Goal: Transaction & Acquisition: Purchase product/service

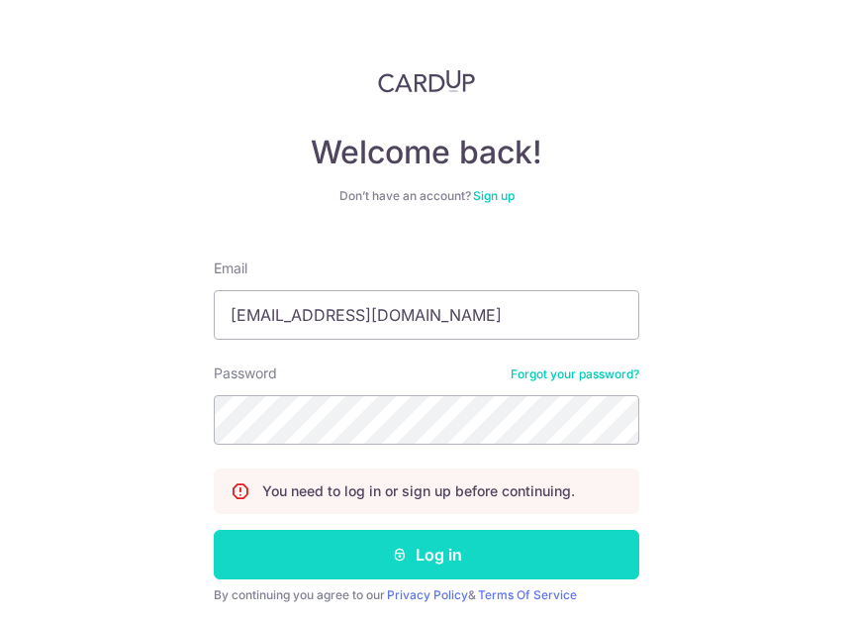
click at [519, 563] on button "Log in" at bounding box center [427, 554] width 426 height 49
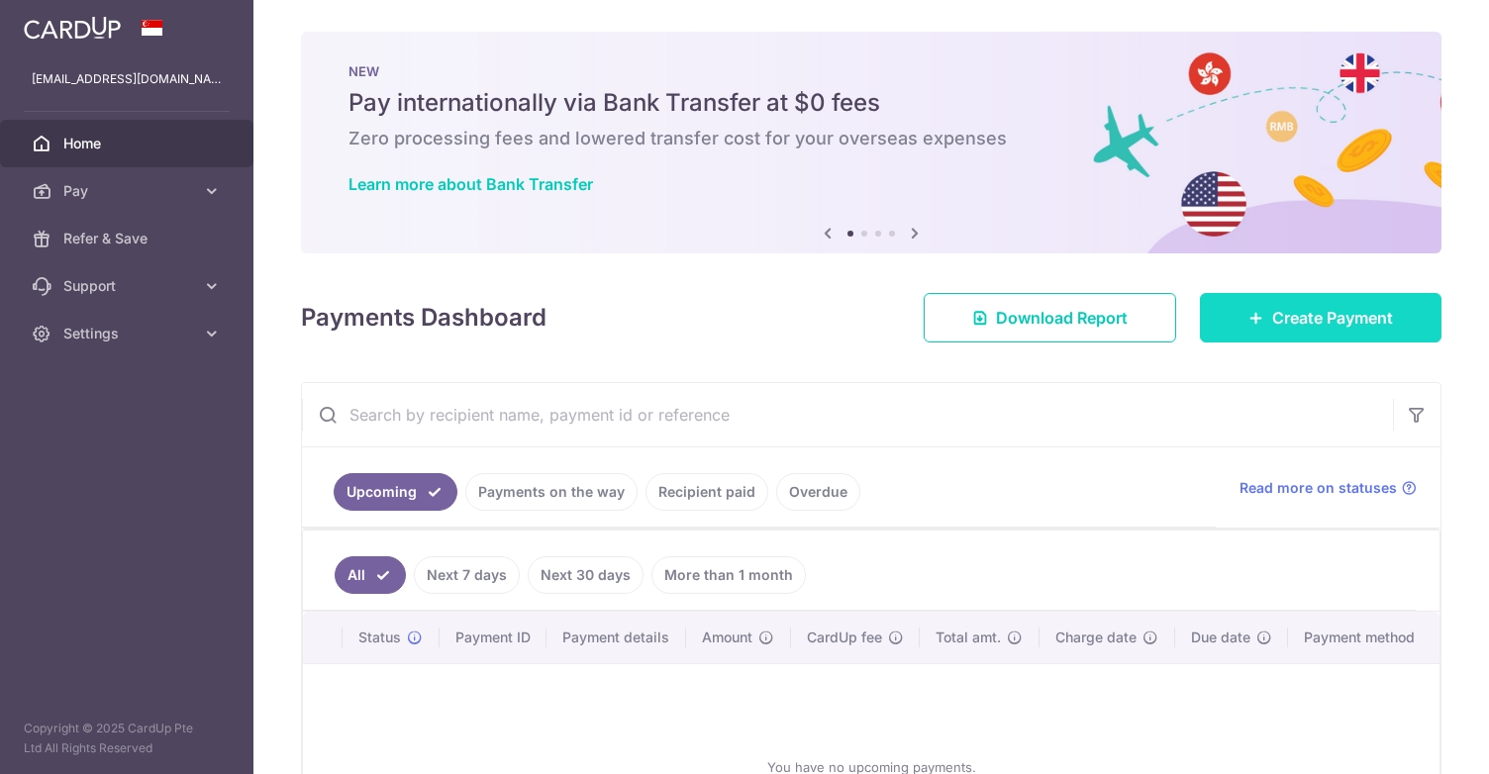
click at [852, 317] on link "Create Payment" at bounding box center [1321, 317] width 242 height 49
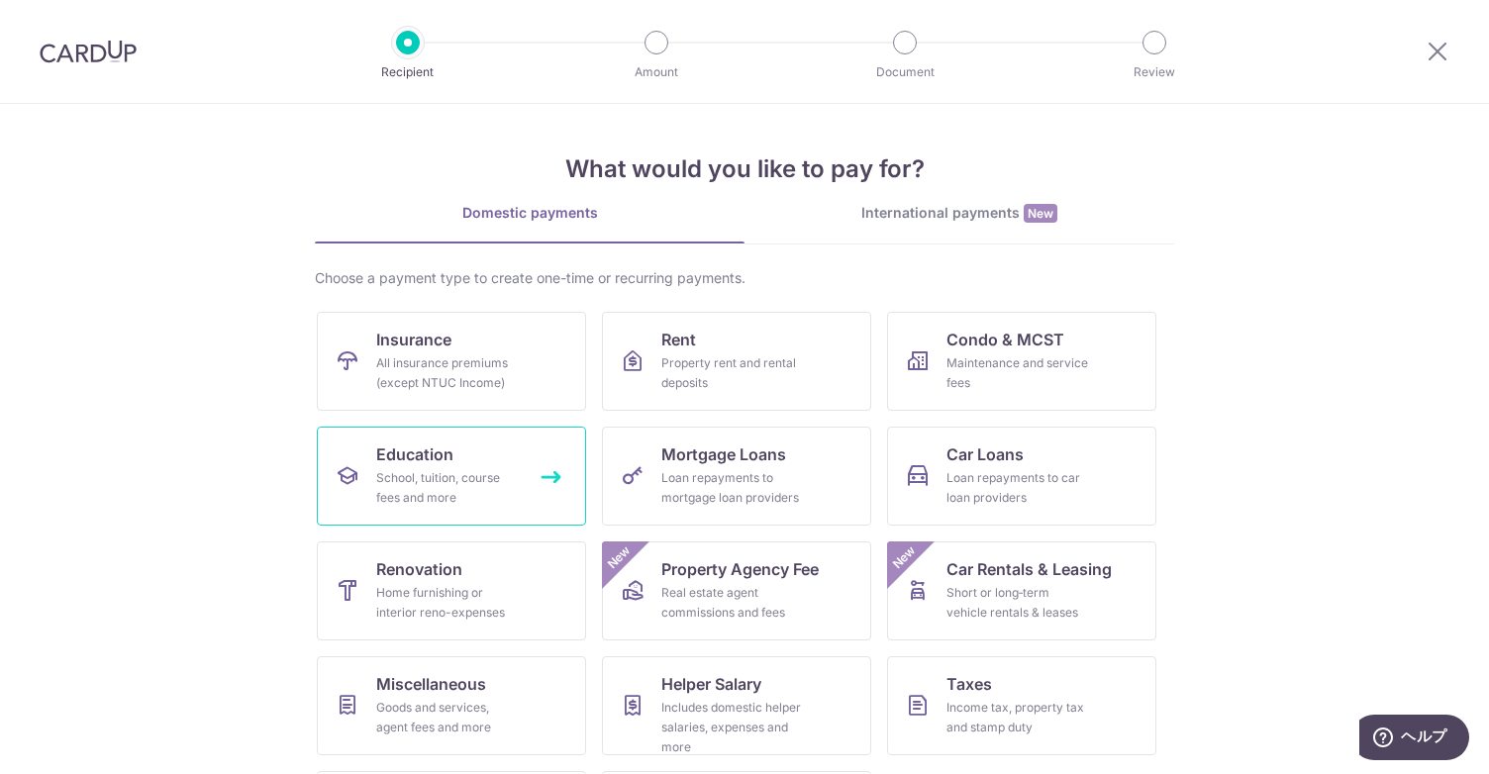
click at [427, 464] on span "Education" at bounding box center [414, 455] width 77 height 24
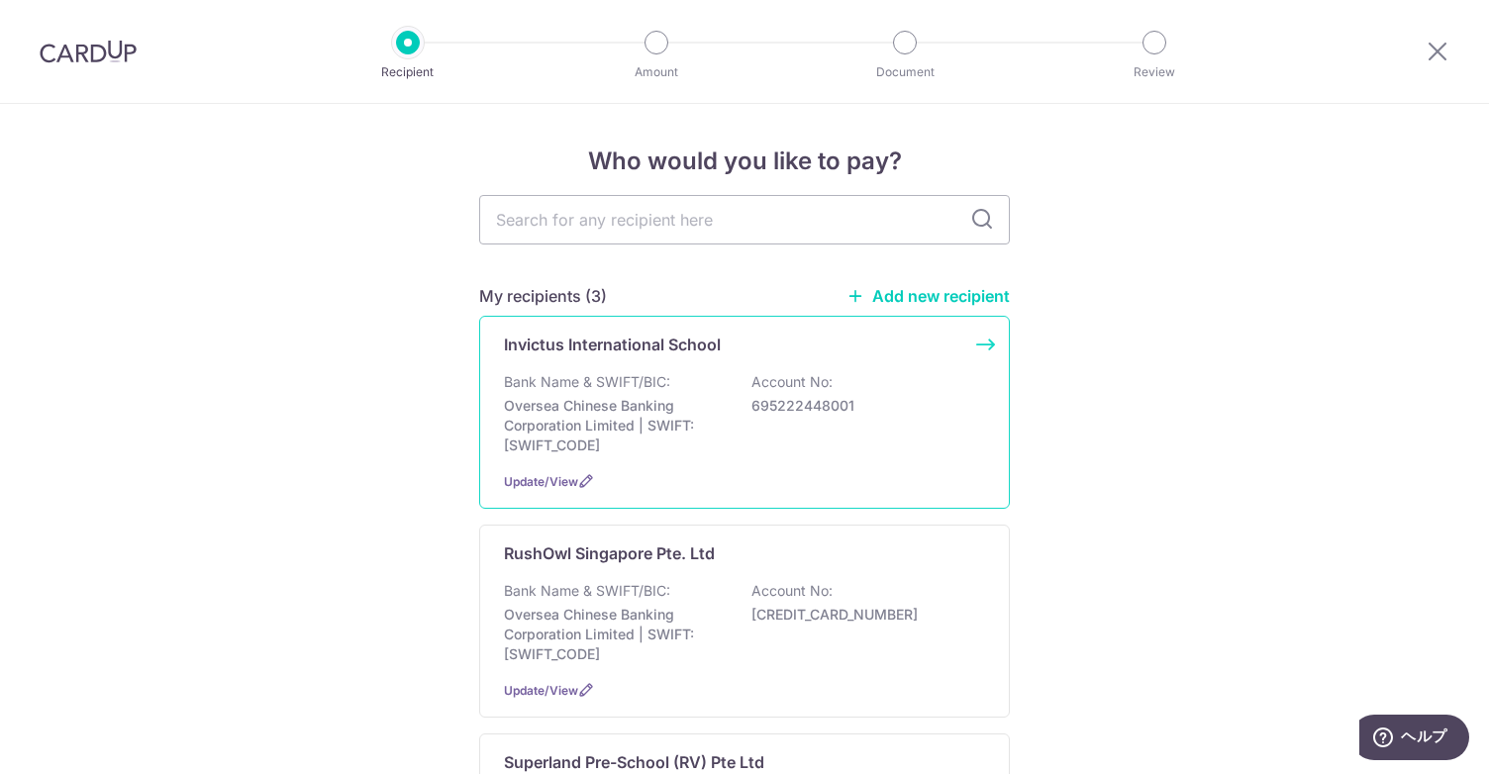
click at [857, 429] on div "Bank Name & SWIFT/BIC: Oversea Chinese Banking Corporation Limited | SWIFT: OCB…" at bounding box center [744, 413] width 481 height 83
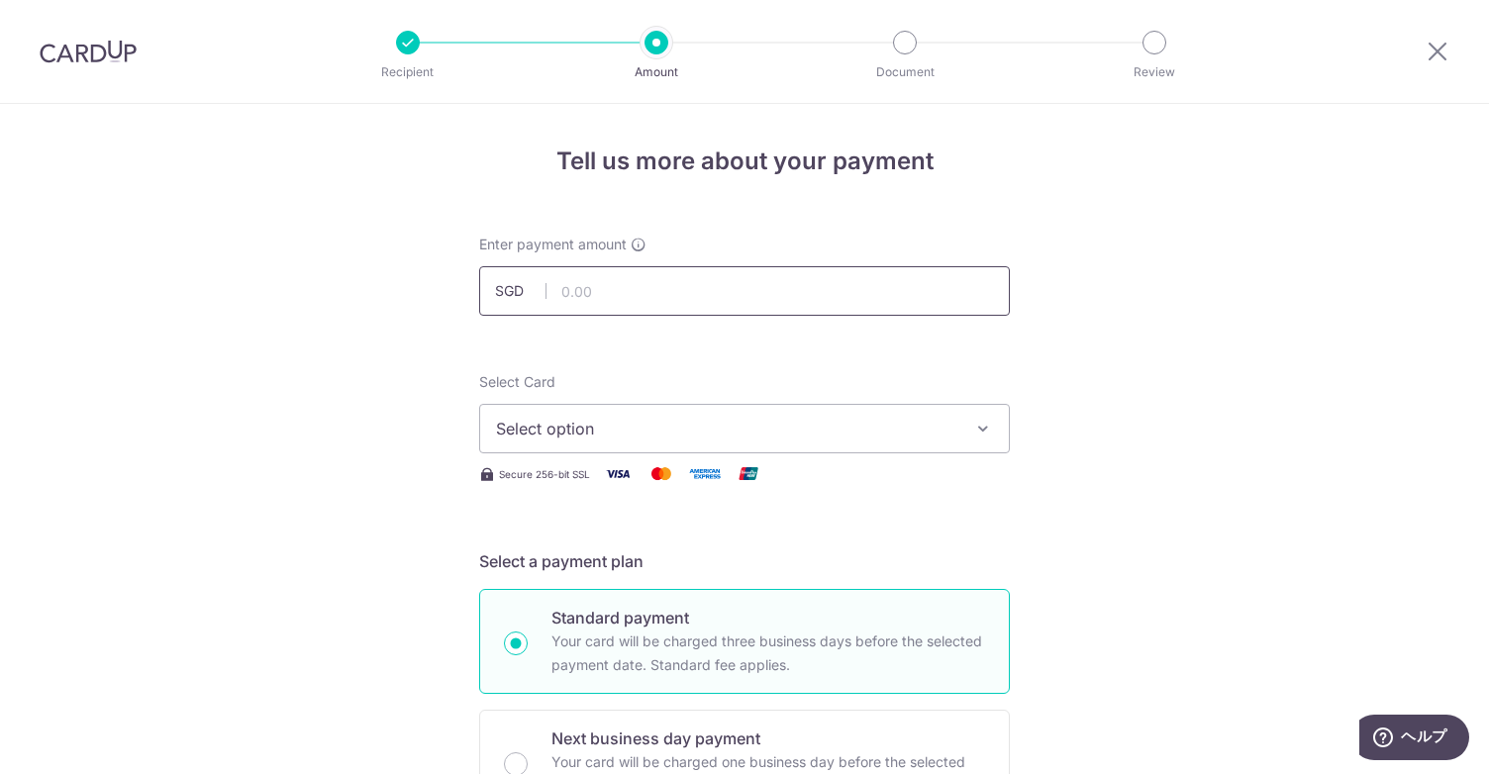
click at [806, 303] on input "text" at bounding box center [744, 290] width 531 height 49
type input "4,812.56"
click at [952, 433] on button "Select option" at bounding box center [744, 428] width 531 height 49
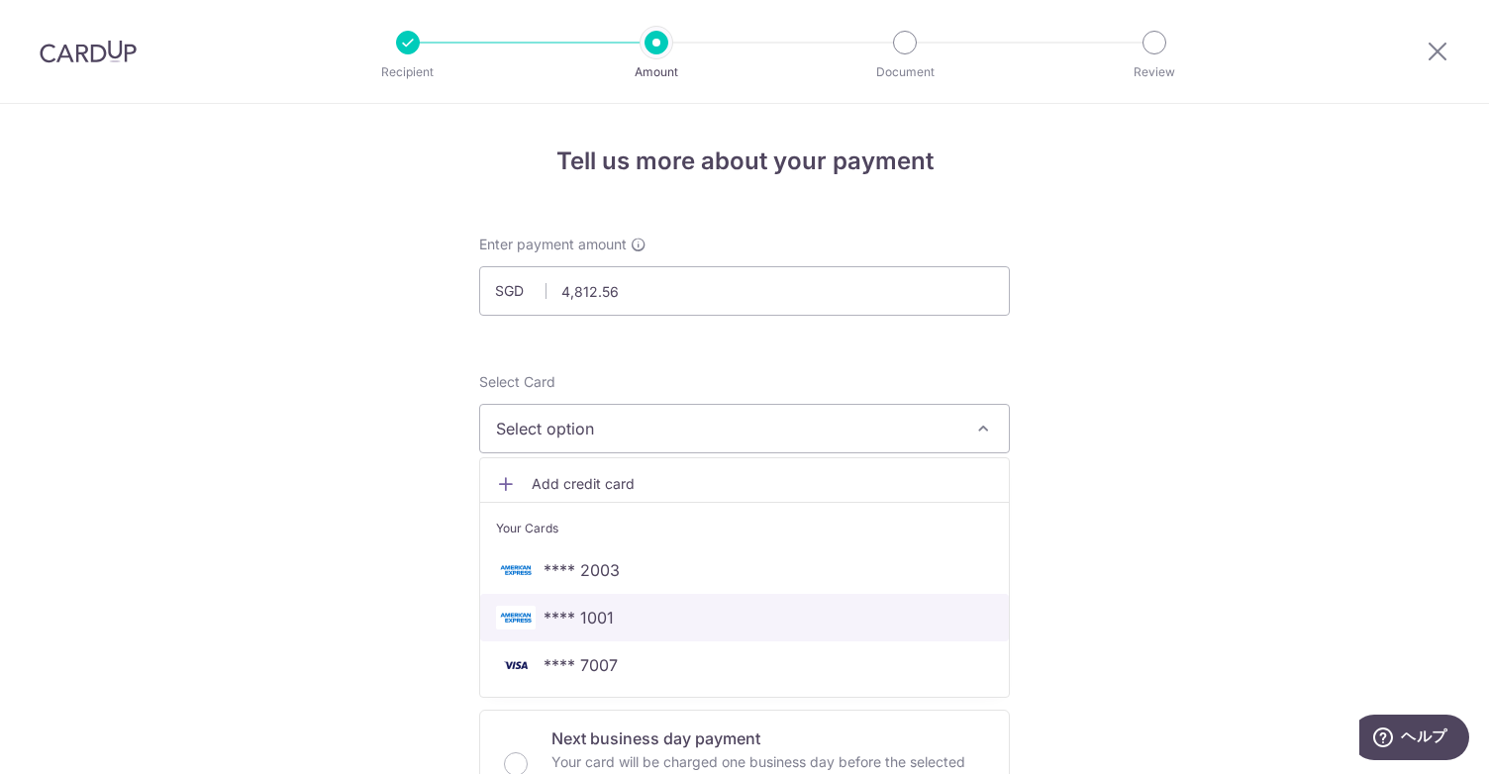
click at [845, 599] on link "**** 1001" at bounding box center [744, 618] width 529 height 48
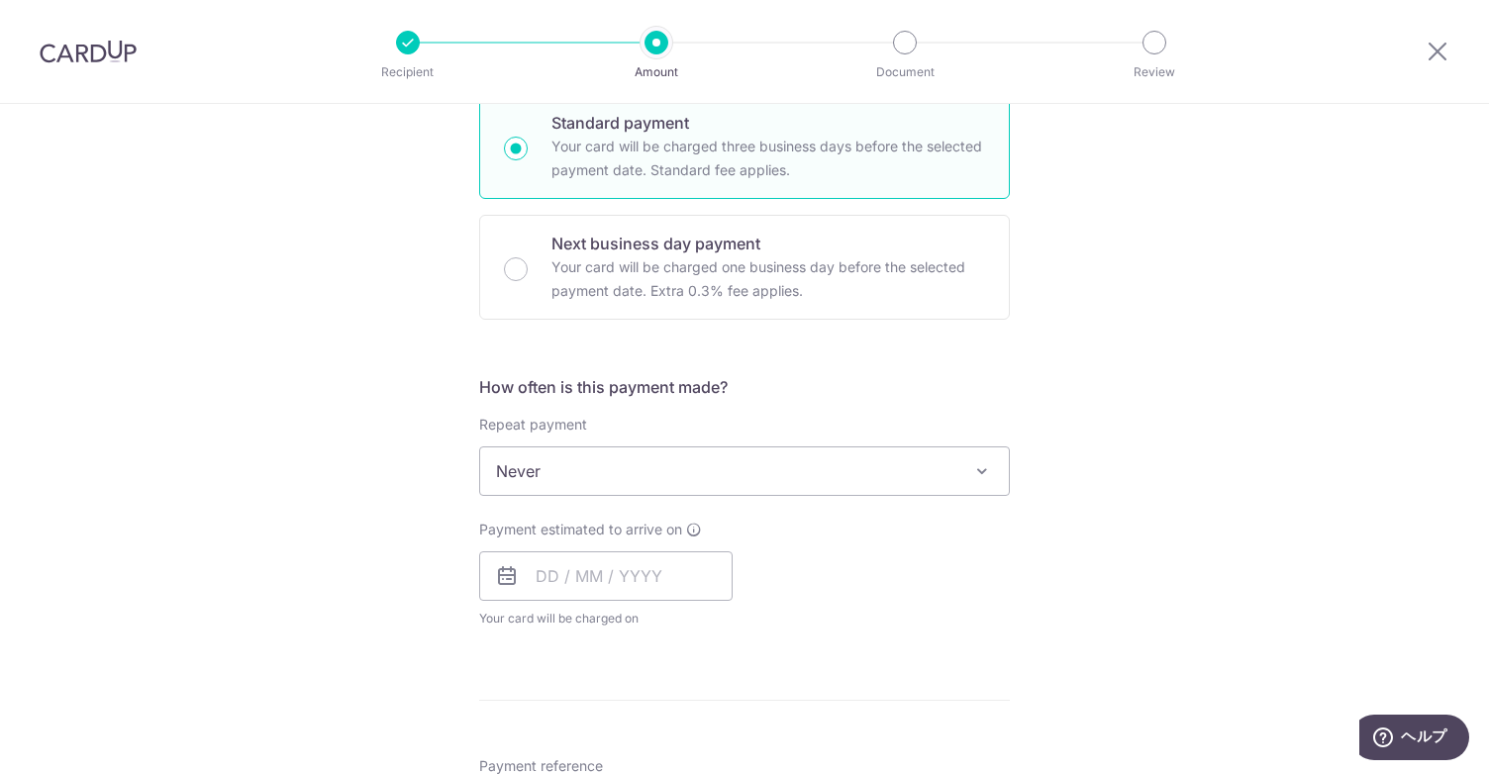
scroll to position [693, 0]
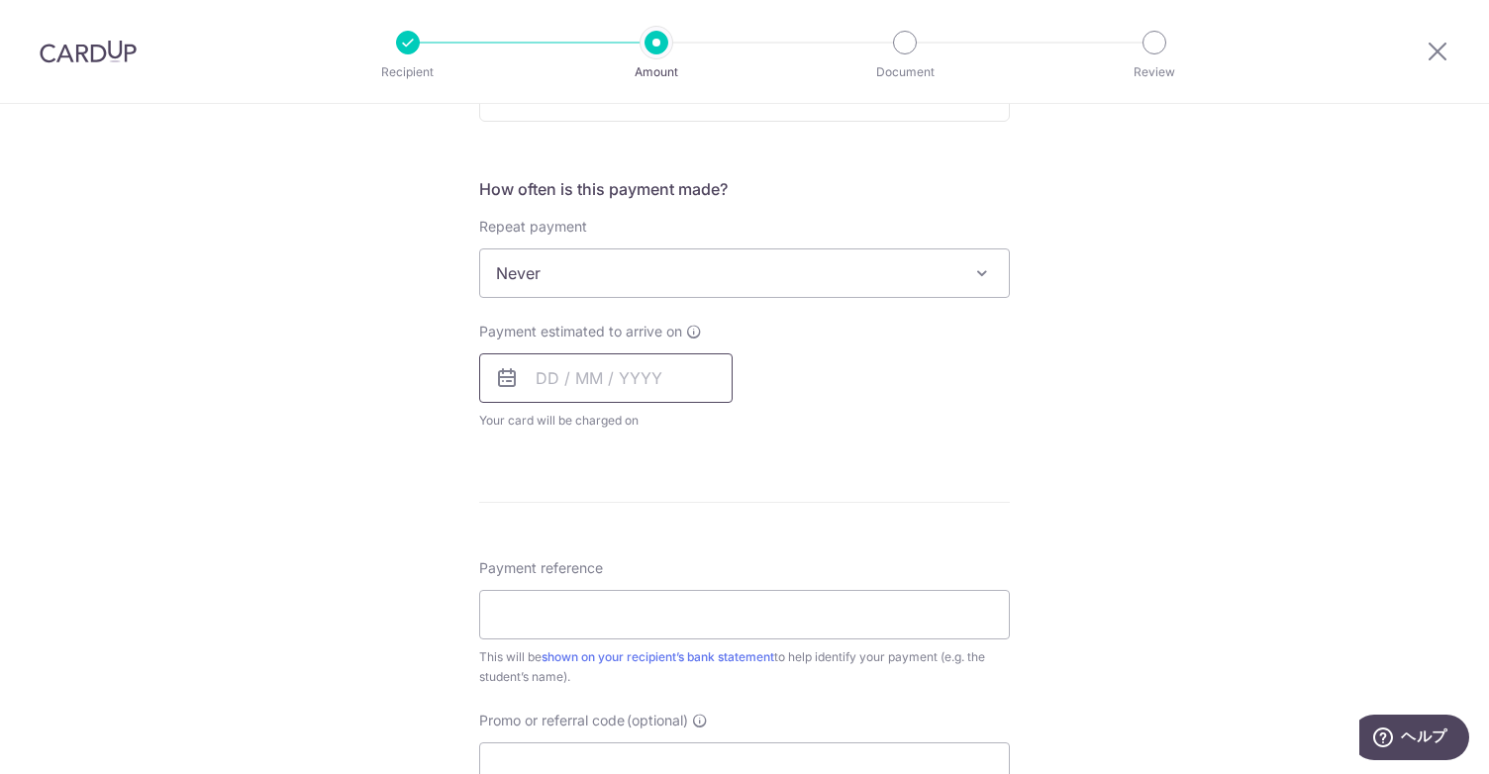
click at [620, 393] on input "text" at bounding box center [605, 377] width 253 height 49
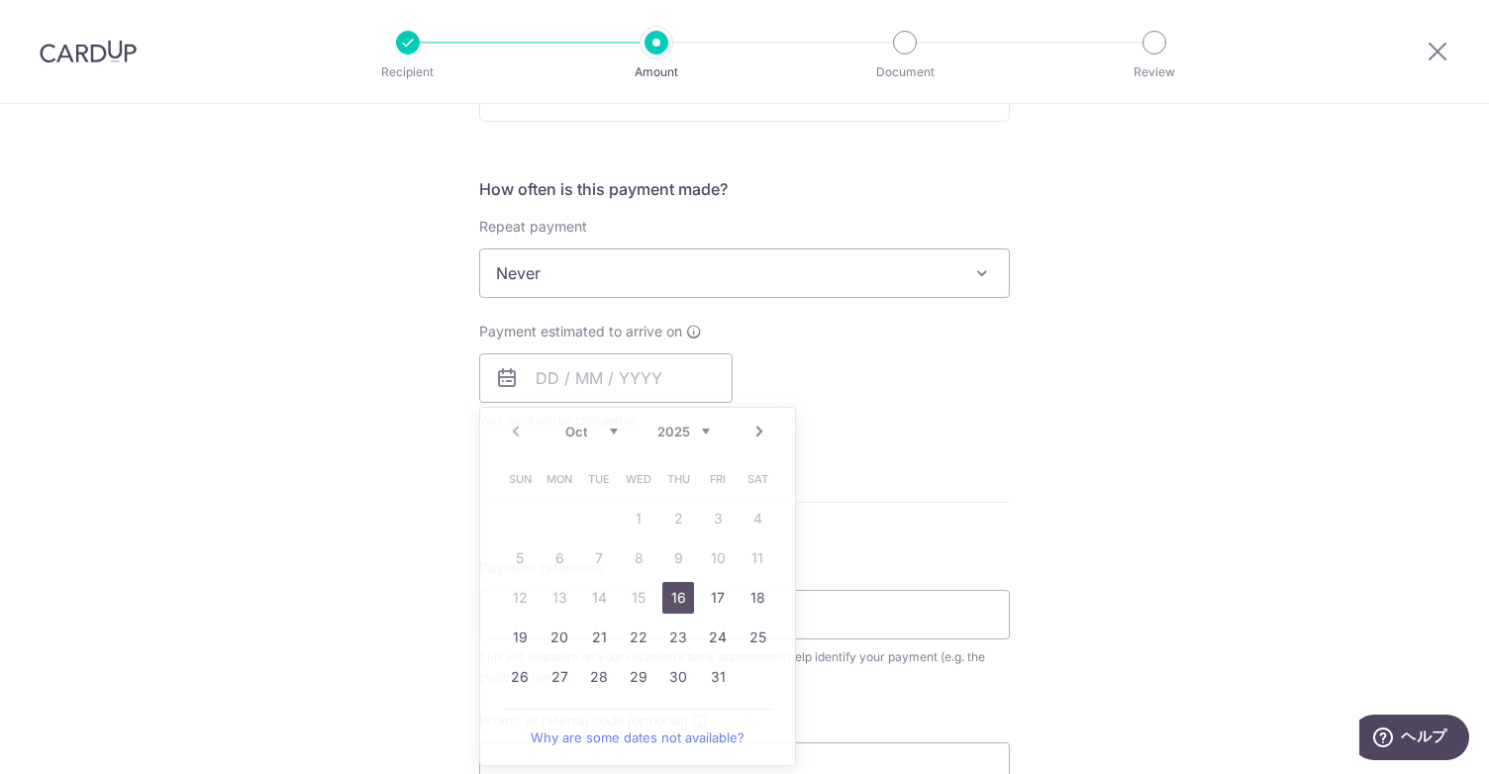
click at [1075, 480] on div "Tell us more about your payment Enter payment amount SGD 4,812.56 4812.56 Selec…" at bounding box center [744, 306] width 1489 height 1791
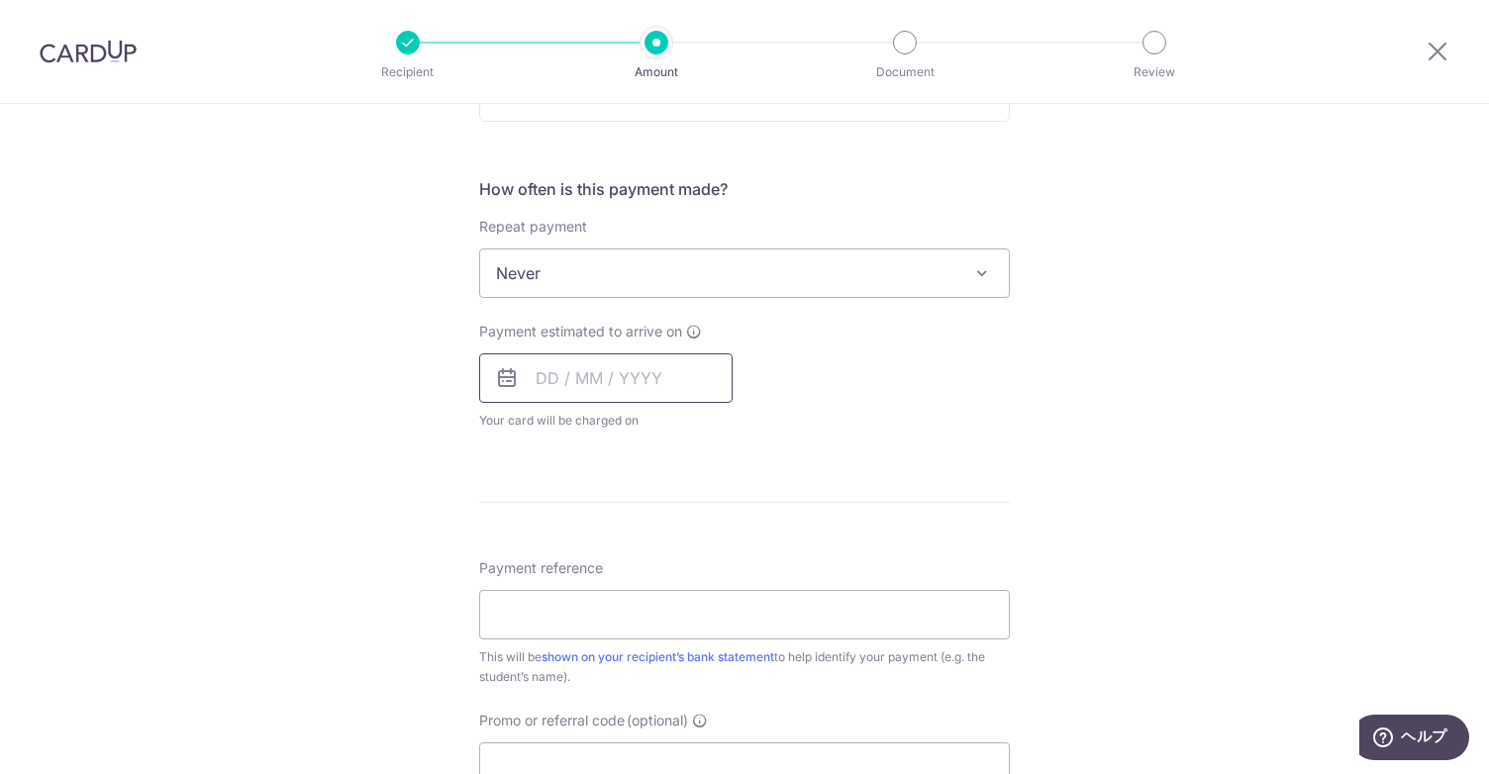
click at [708, 374] on input "text" at bounding box center [605, 377] width 253 height 49
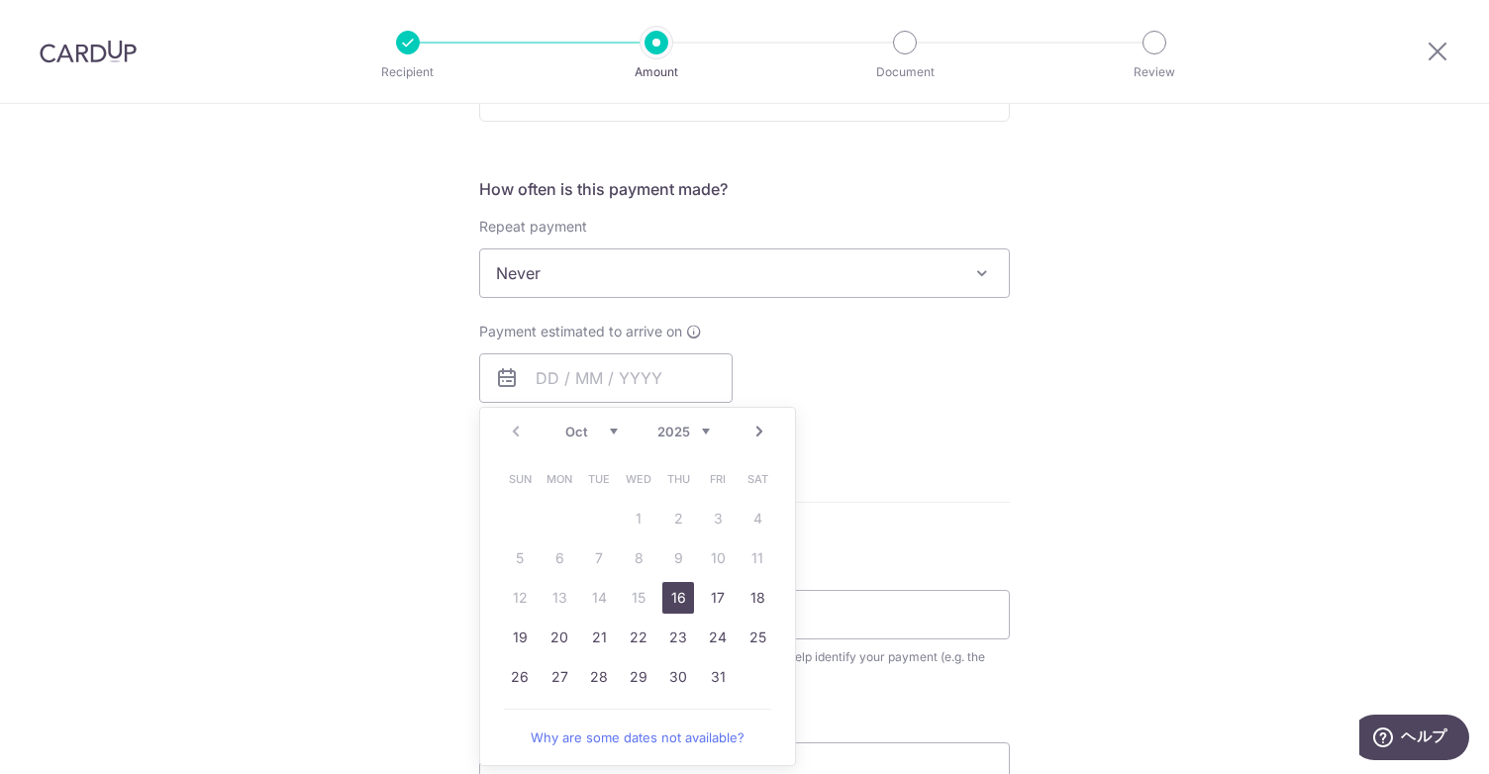
click at [678, 590] on link "16" at bounding box center [678, 598] width 32 height 32
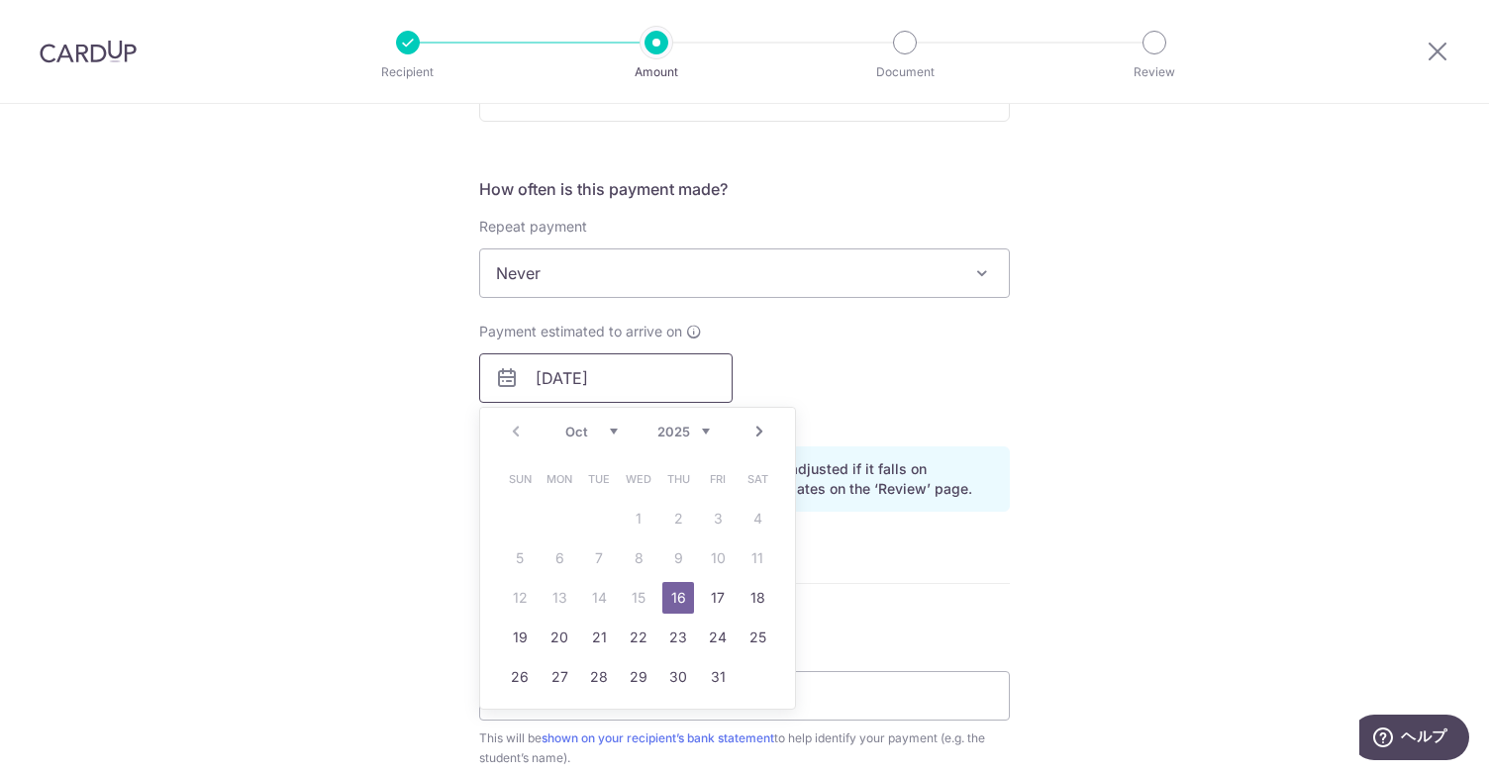
click at [723, 397] on input "16/10/2025" at bounding box center [605, 377] width 253 height 49
click at [556, 633] on link "20" at bounding box center [559, 638] width 32 height 32
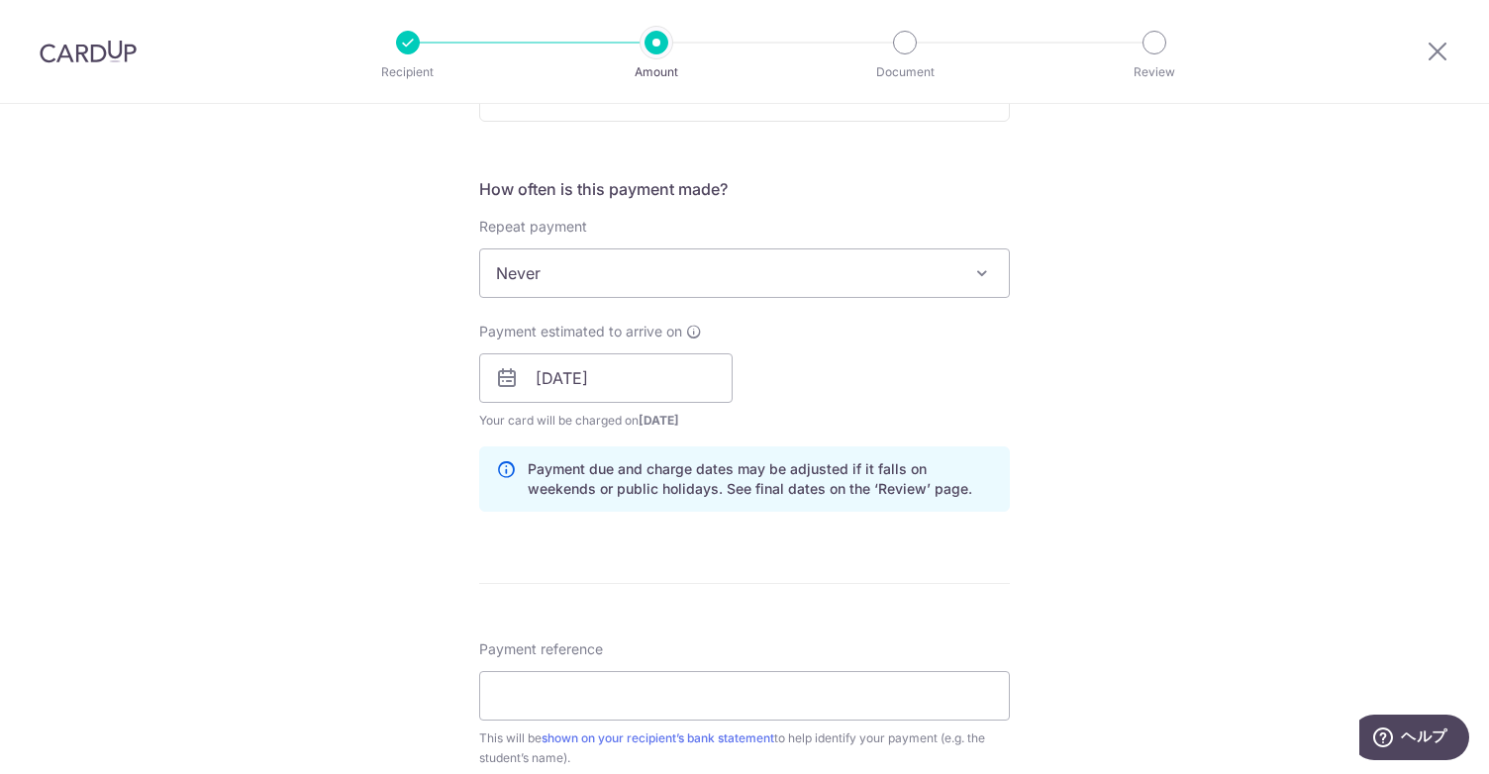
click at [1181, 522] on div "Tell us more about your payment Enter payment amount SGD 4,812.56 4812.56 Selec…" at bounding box center [744, 347] width 1489 height 1872
click at [692, 390] on input "20/10/2025" at bounding box center [605, 377] width 253 height 49
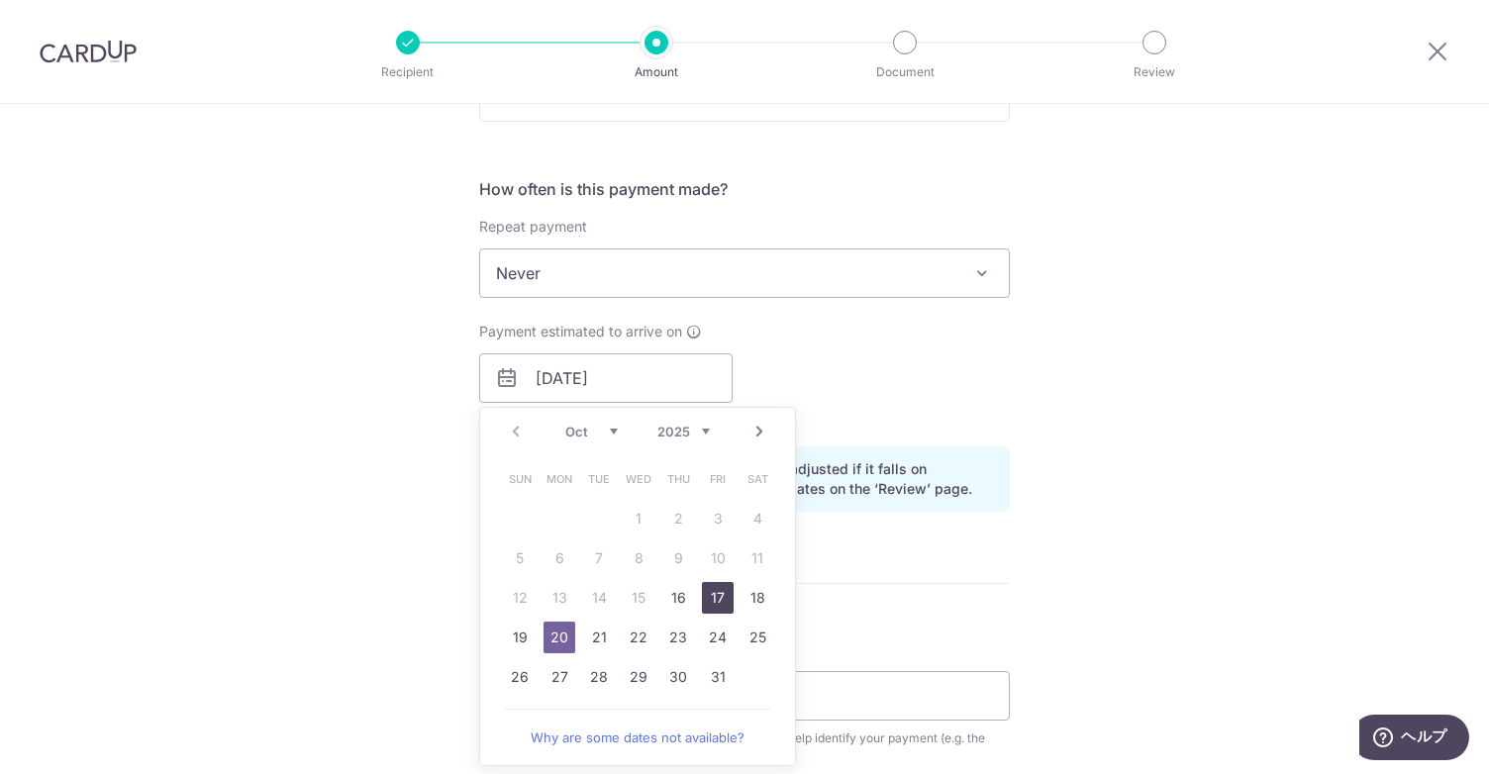
click at [721, 603] on link "17" at bounding box center [718, 598] width 32 height 32
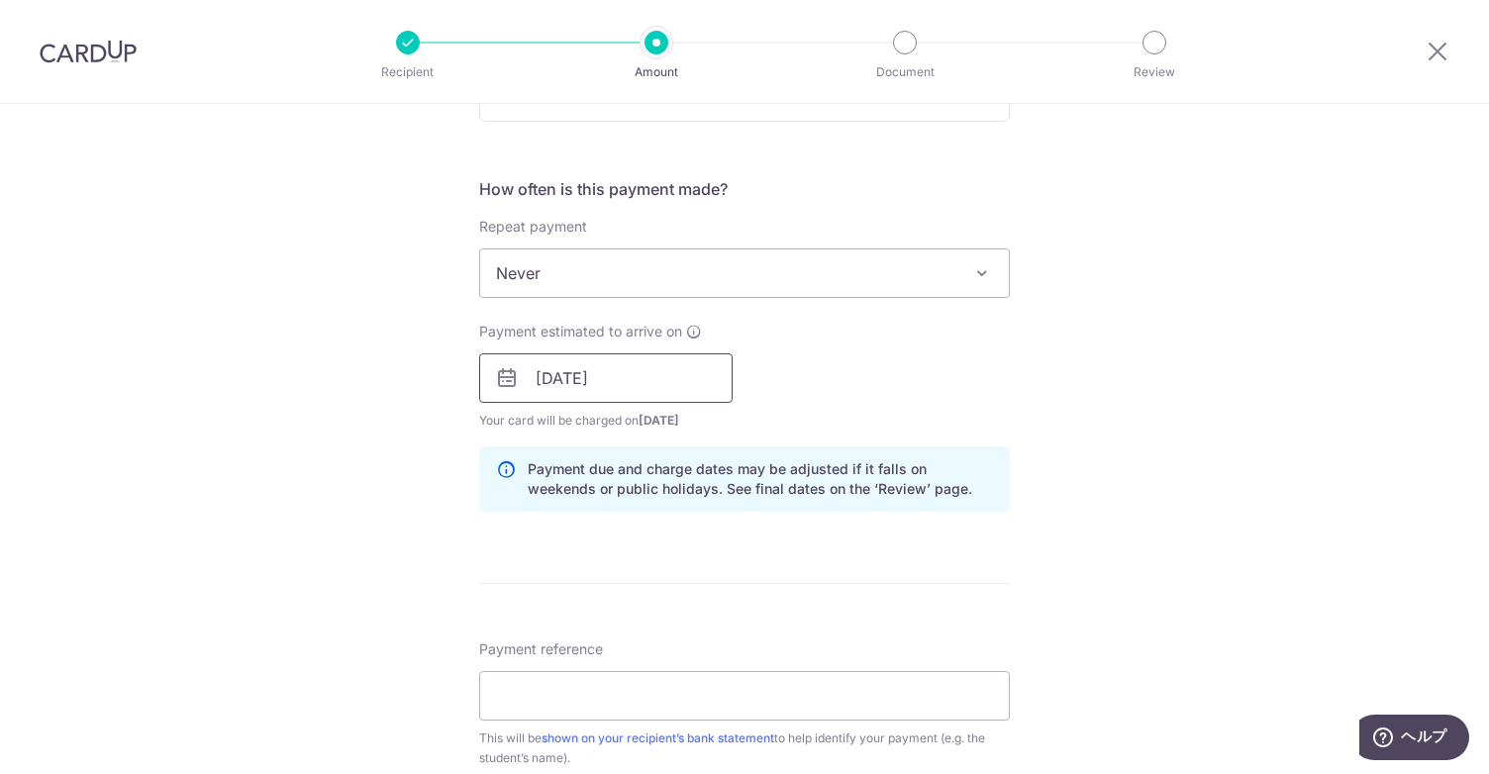
click at [651, 373] on input "[DATE]" at bounding box center [605, 377] width 253 height 49
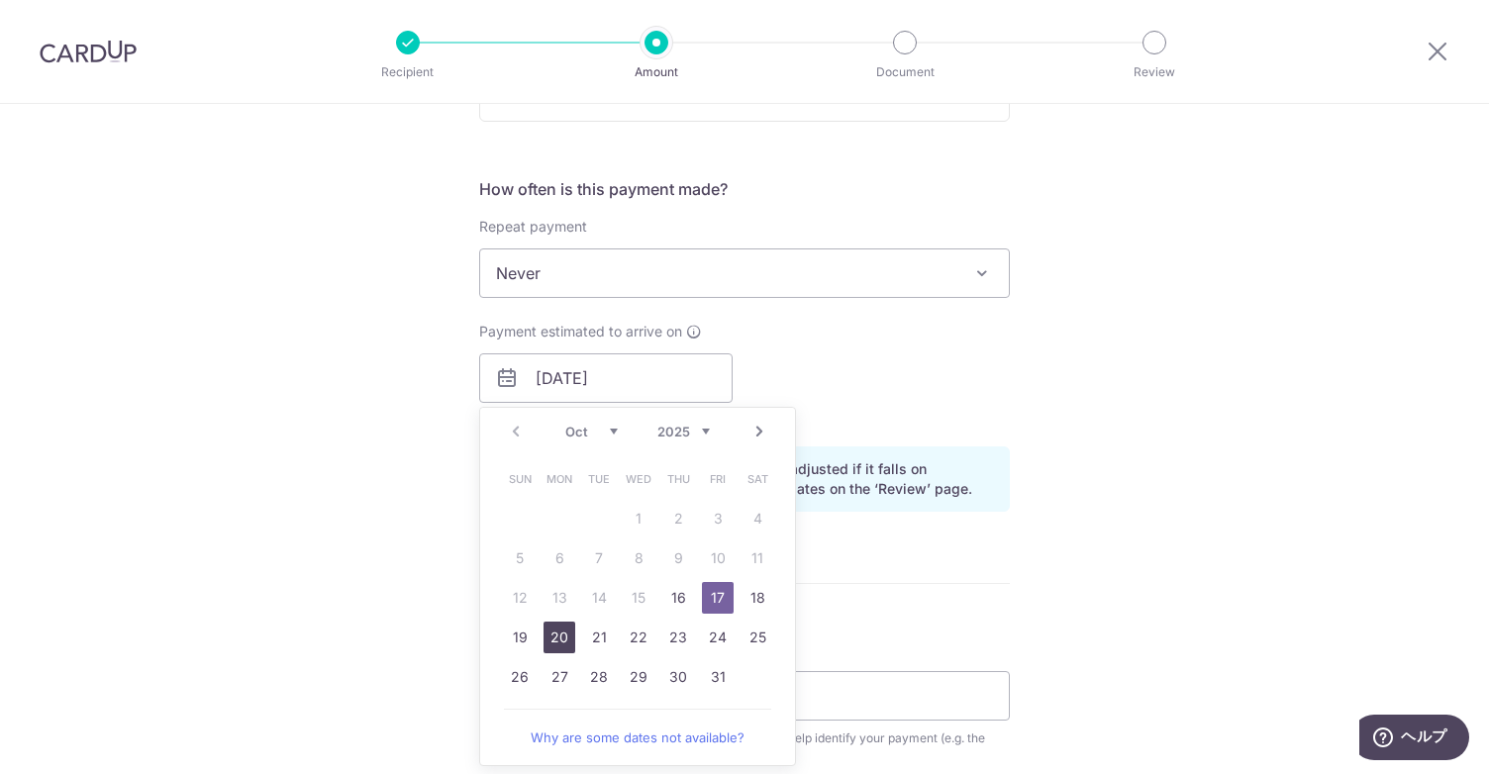
click at [557, 622] on link "20" at bounding box center [559, 638] width 32 height 32
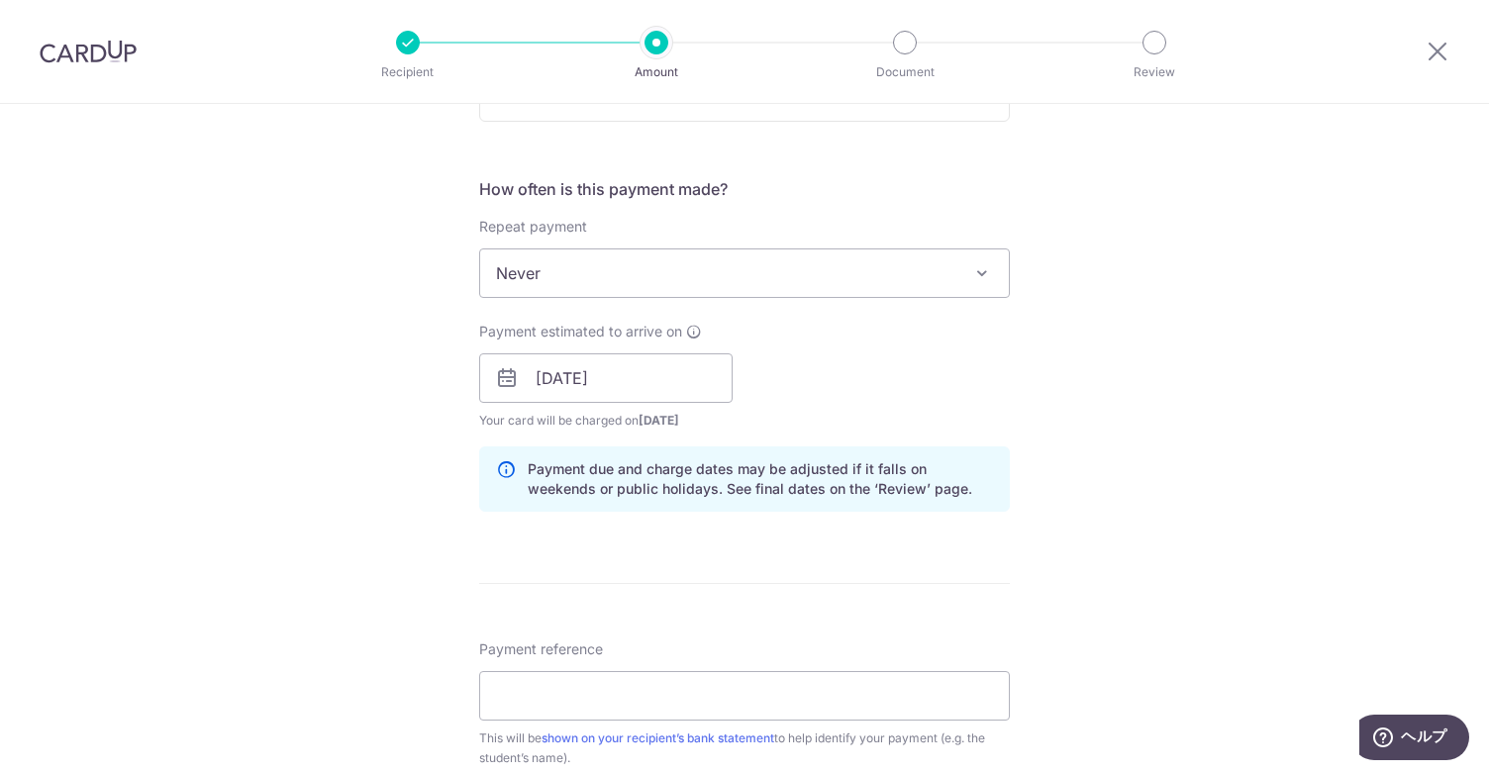
click at [1190, 393] on div "Tell us more about your payment Enter payment amount SGD 4,812.56 4812.56 Selec…" at bounding box center [744, 347] width 1489 height 1872
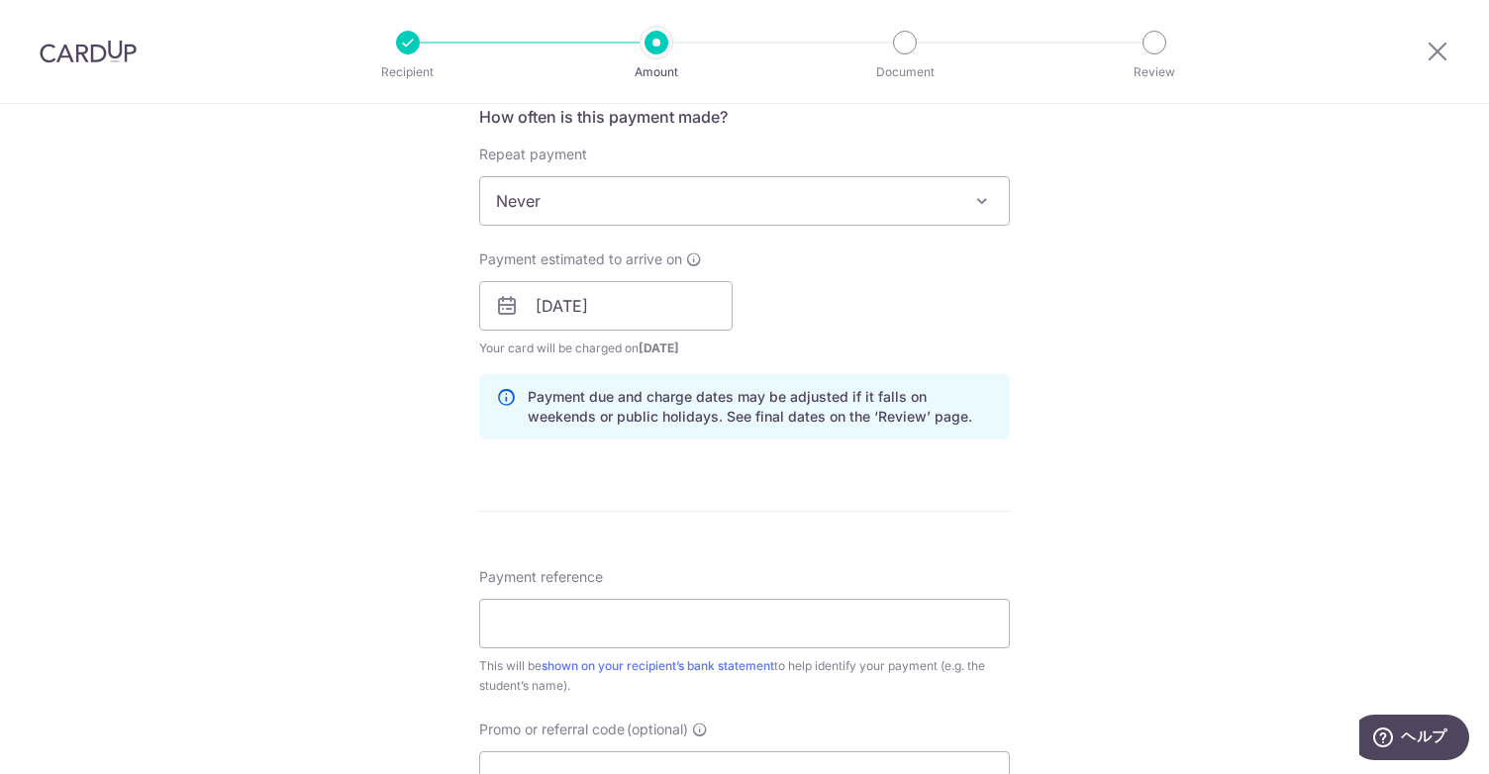
scroll to position [792, 0]
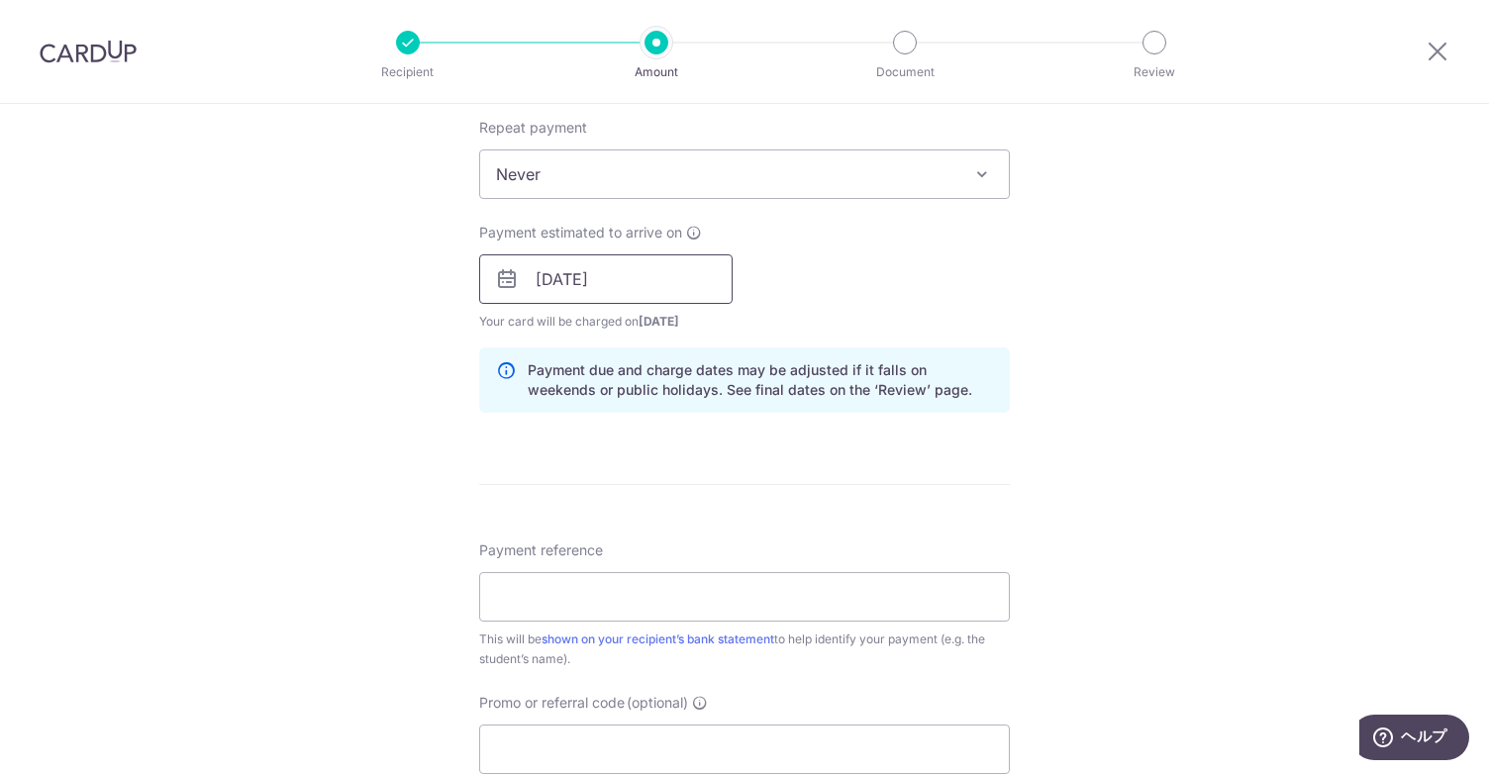
click at [710, 289] on input "20/10/2025" at bounding box center [605, 278] width 253 height 49
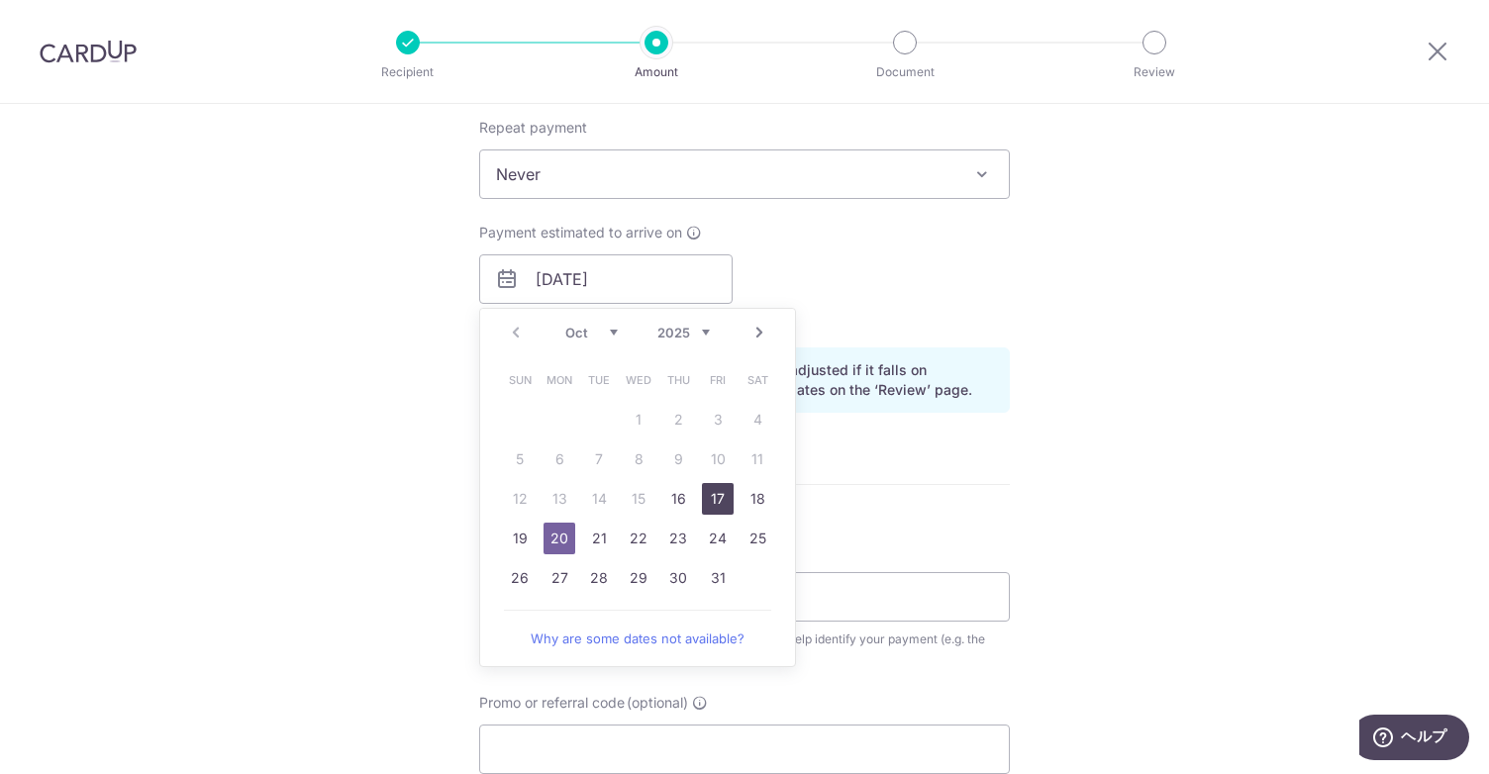
click at [715, 506] on link "17" at bounding box center [718, 499] width 32 height 32
click at [917, 492] on form "Enter payment amount SGD 4,812.56 4812.56 Select Card **** 1001 Add credit card…" at bounding box center [744, 267] width 531 height 1648
type input "[DATE]"
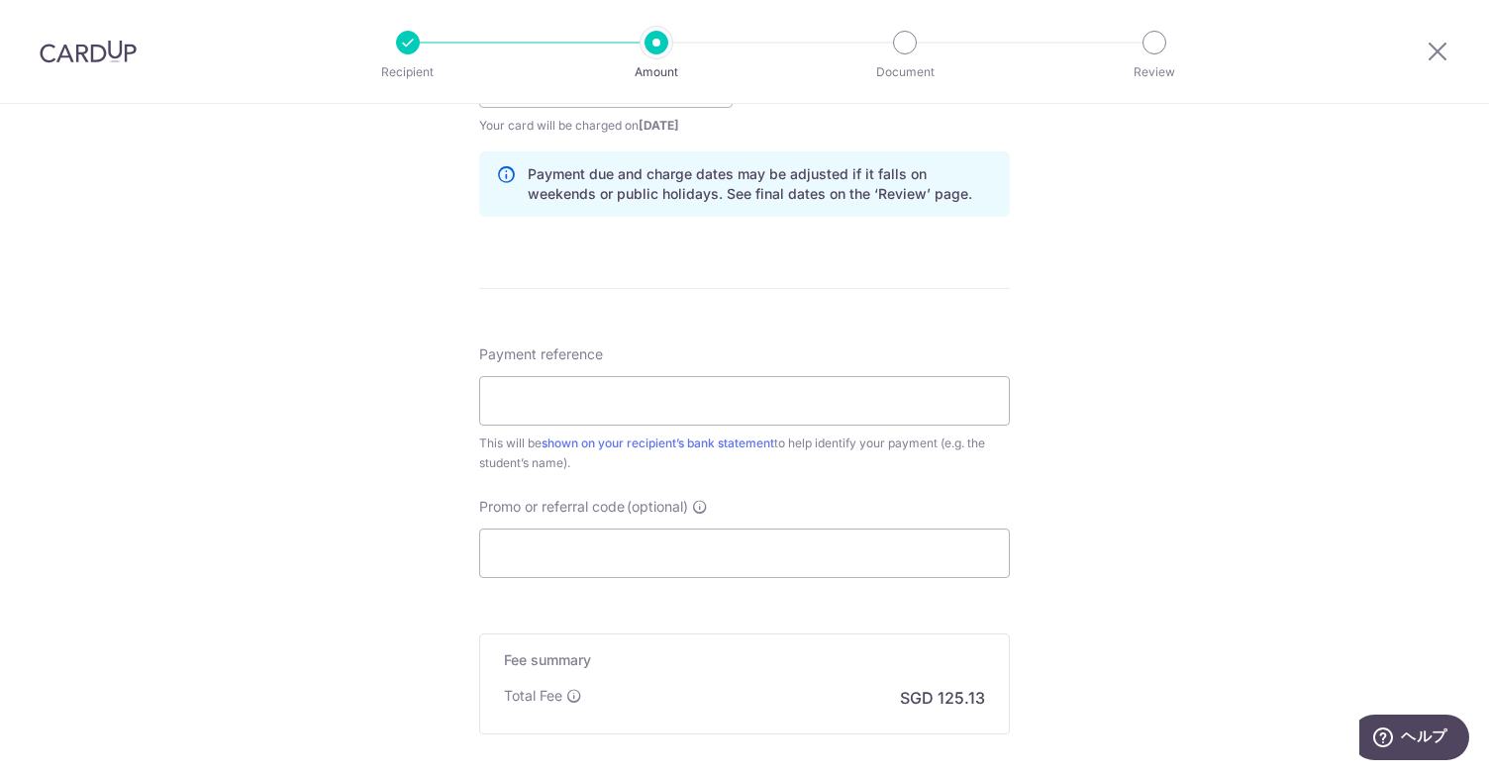
scroll to position [990, 0]
click at [737, 411] on input "Payment reference" at bounding box center [744, 398] width 531 height 49
click at [1083, 522] on div "Tell us more about your payment Enter payment amount SGD 4,812.56 4812.56 Selec…" at bounding box center [744, 50] width 1489 height 1872
click at [718, 417] on input "HIROTO KOGA Year 1" at bounding box center [744, 398] width 531 height 49
type input "HIROTO KOGA Year 1A"
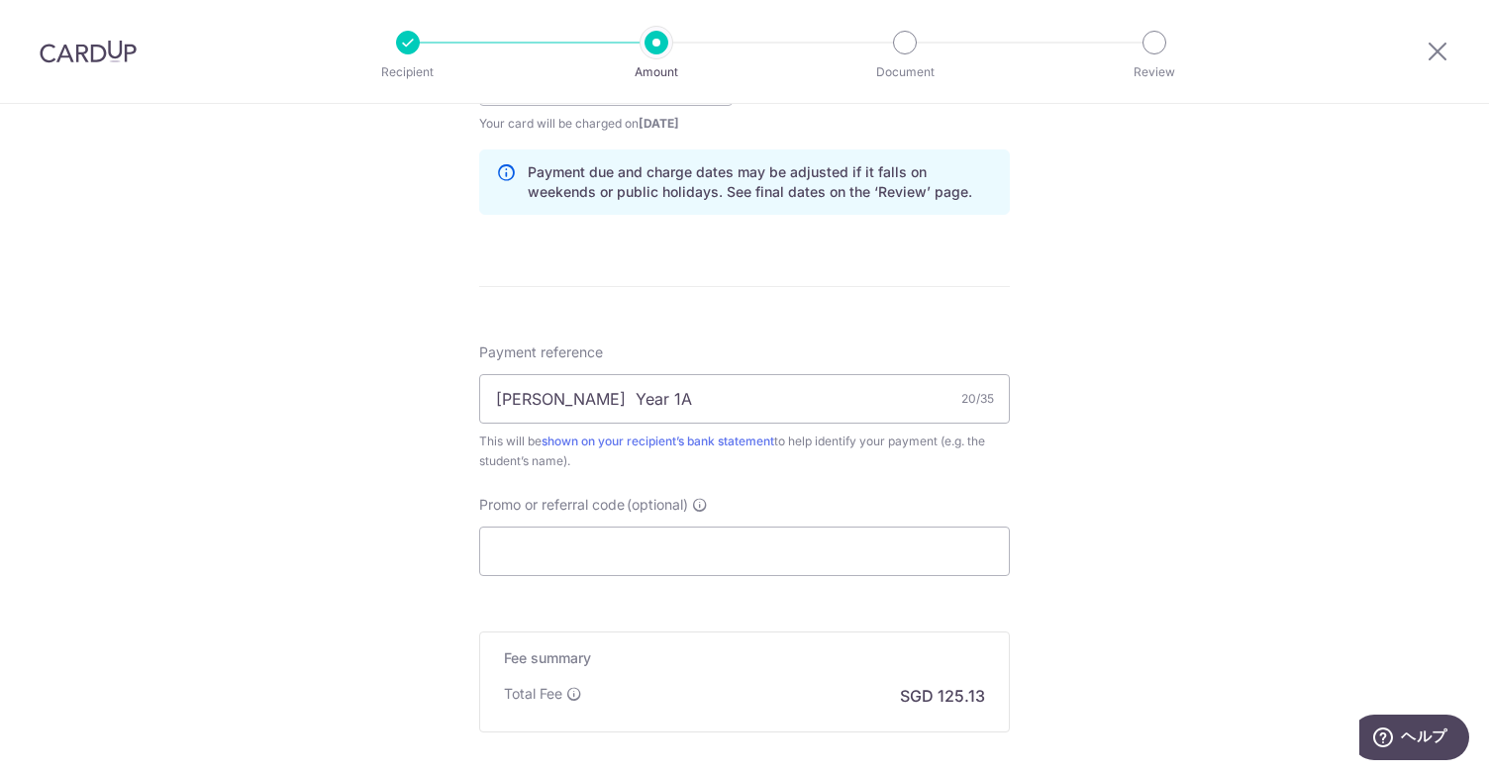
click at [1112, 504] on div "Tell us more about your payment Enter payment amount SGD 4,812.56 4812.56 Selec…" at bounding box center [744, 50] width 1489 height 1872
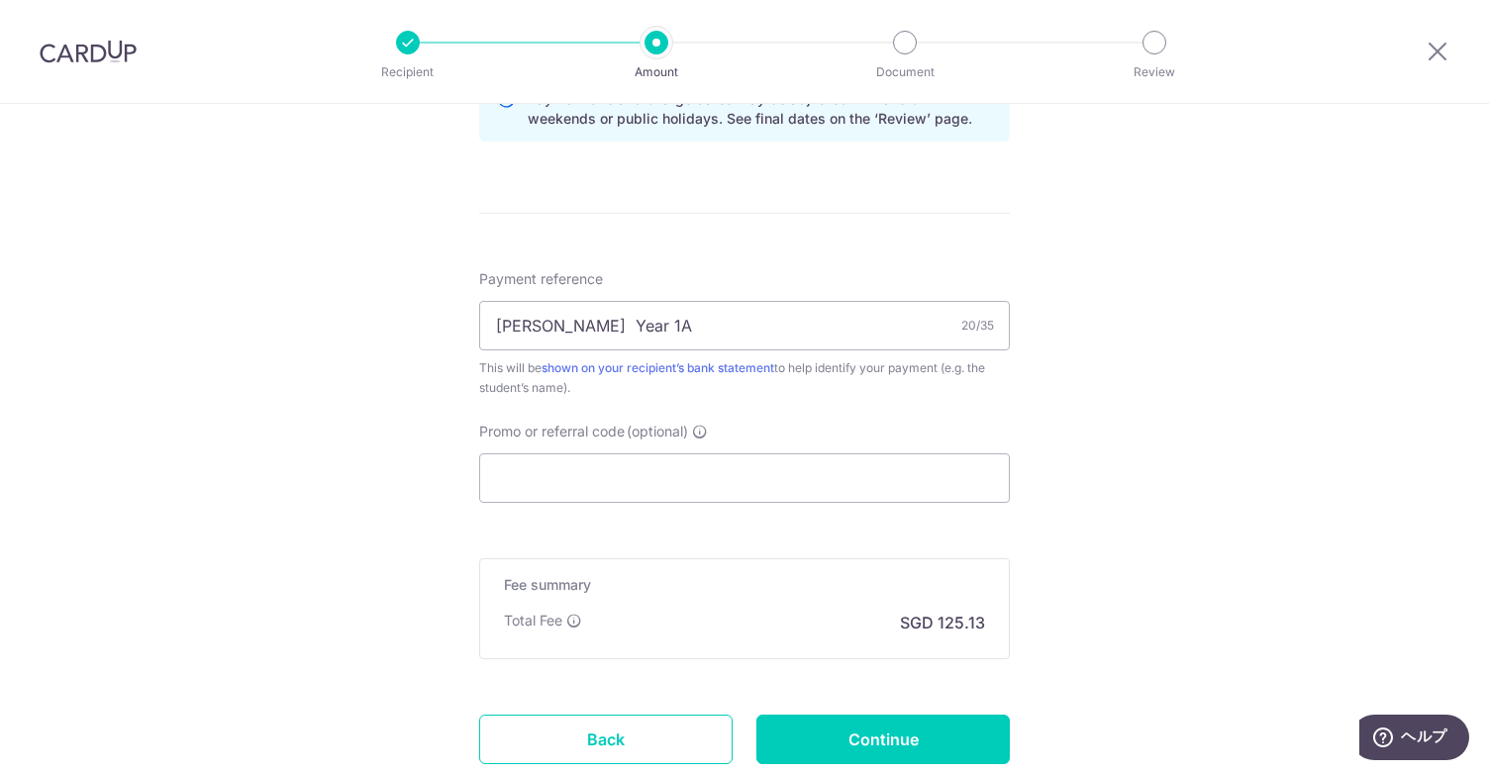
scroll to position [1089, 0]
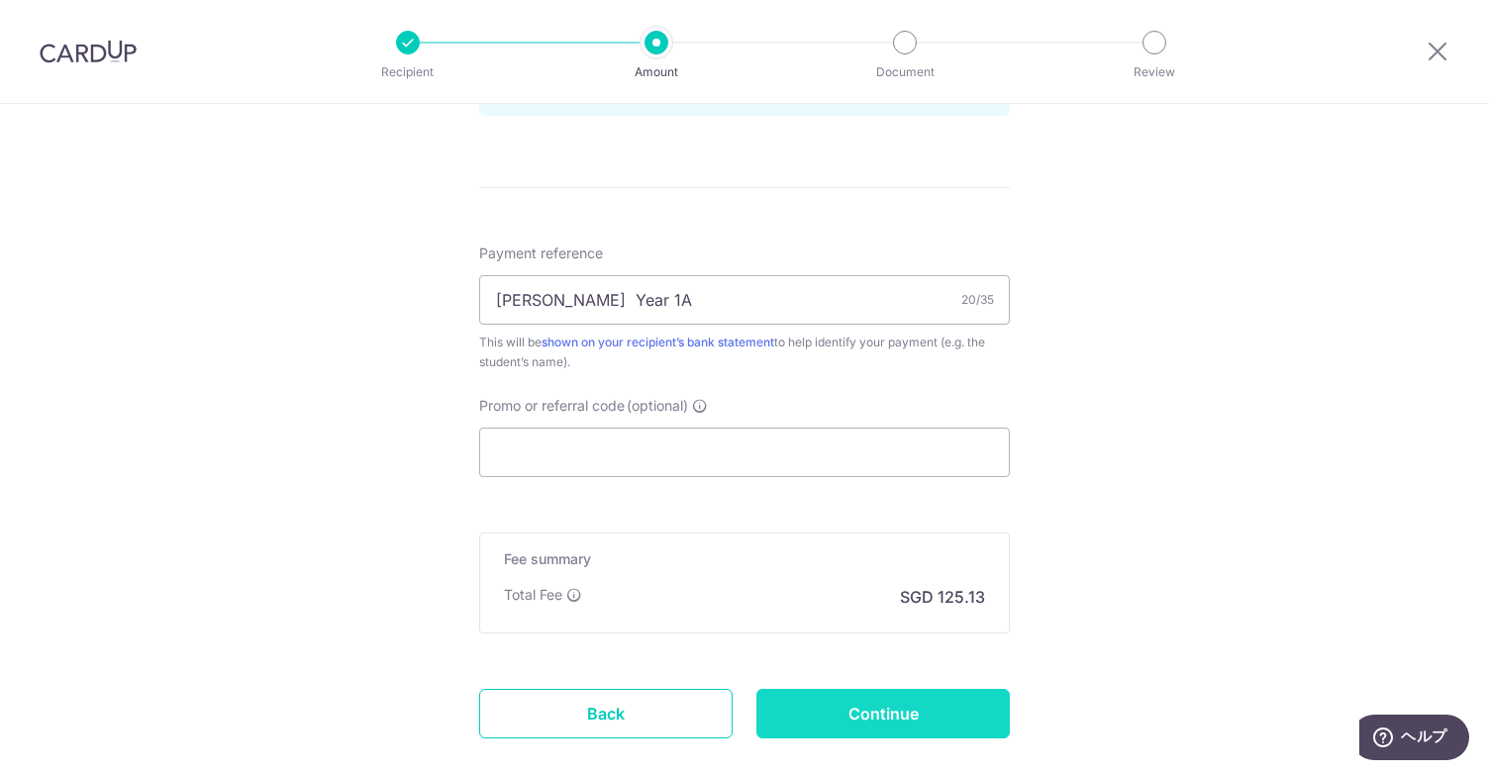
click at [960, 699] on input "Continue" at bounding box center [882, 713] width 253 height 49
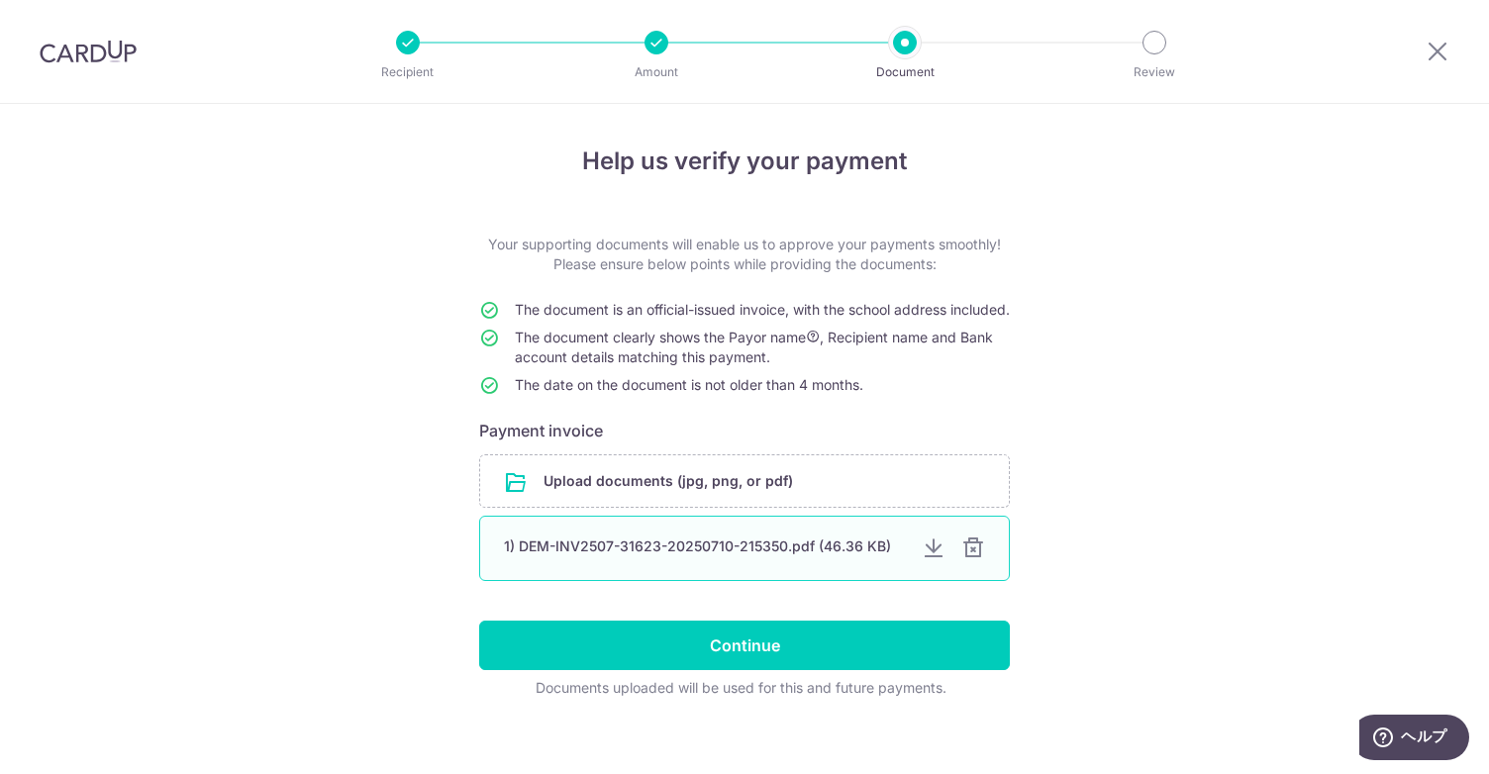
click at [970, 560] on div at bounding box center [973, 549] width 24 height 24
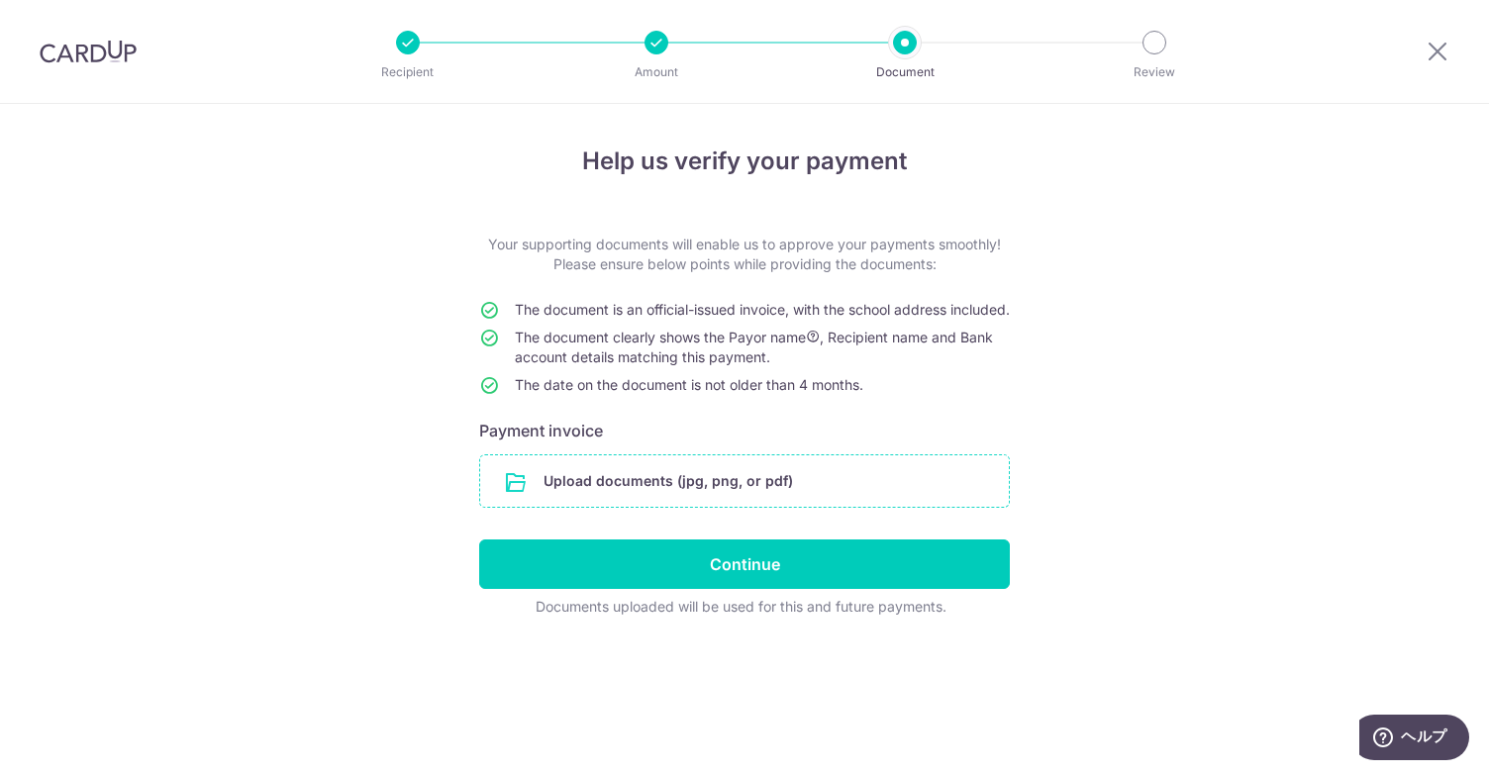
click at [798, 492] on input "file" at bounding box center [744, 480] width 529 height 51
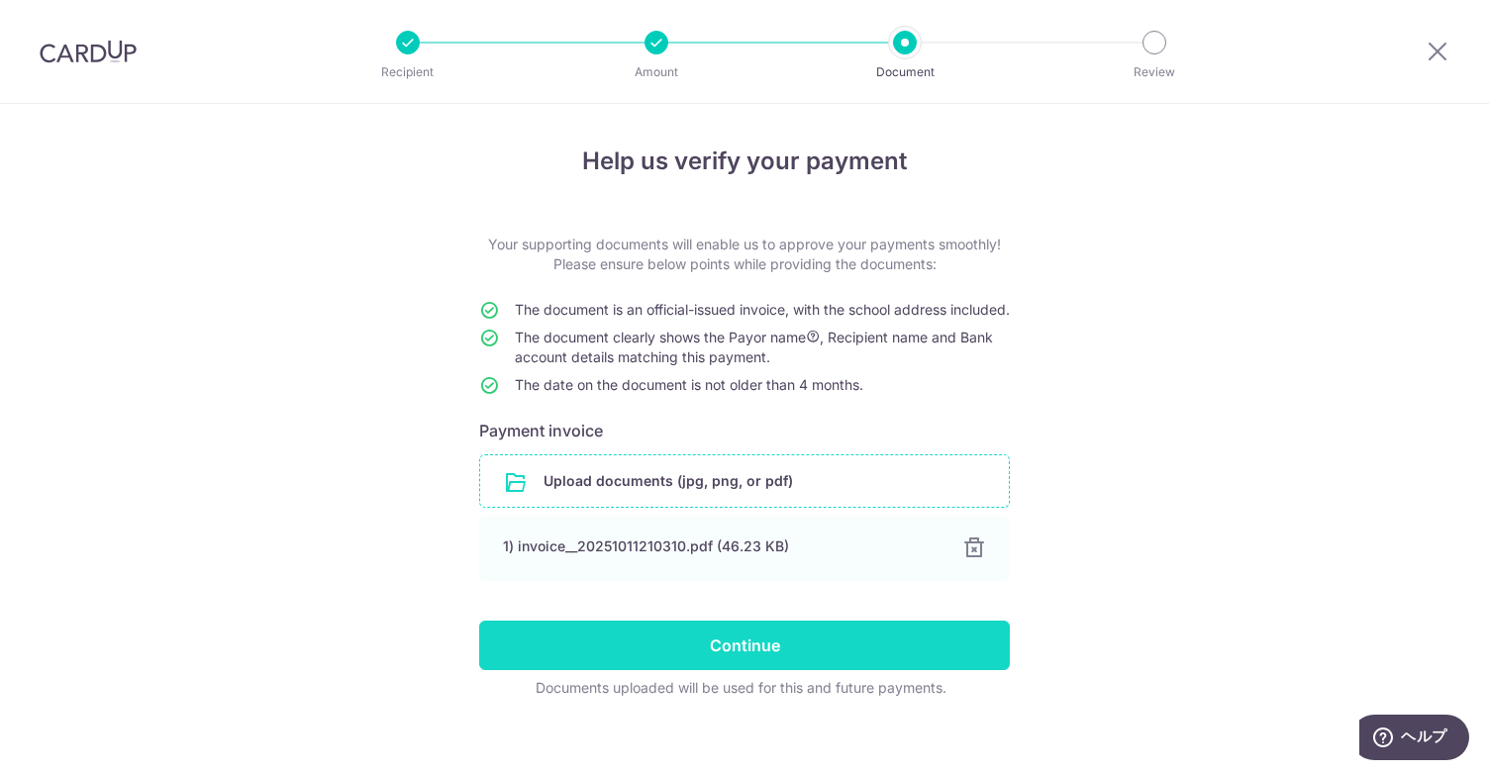
click at [841, 660] on input "Continue" at bounding box center [744, 645] width 531 height 49
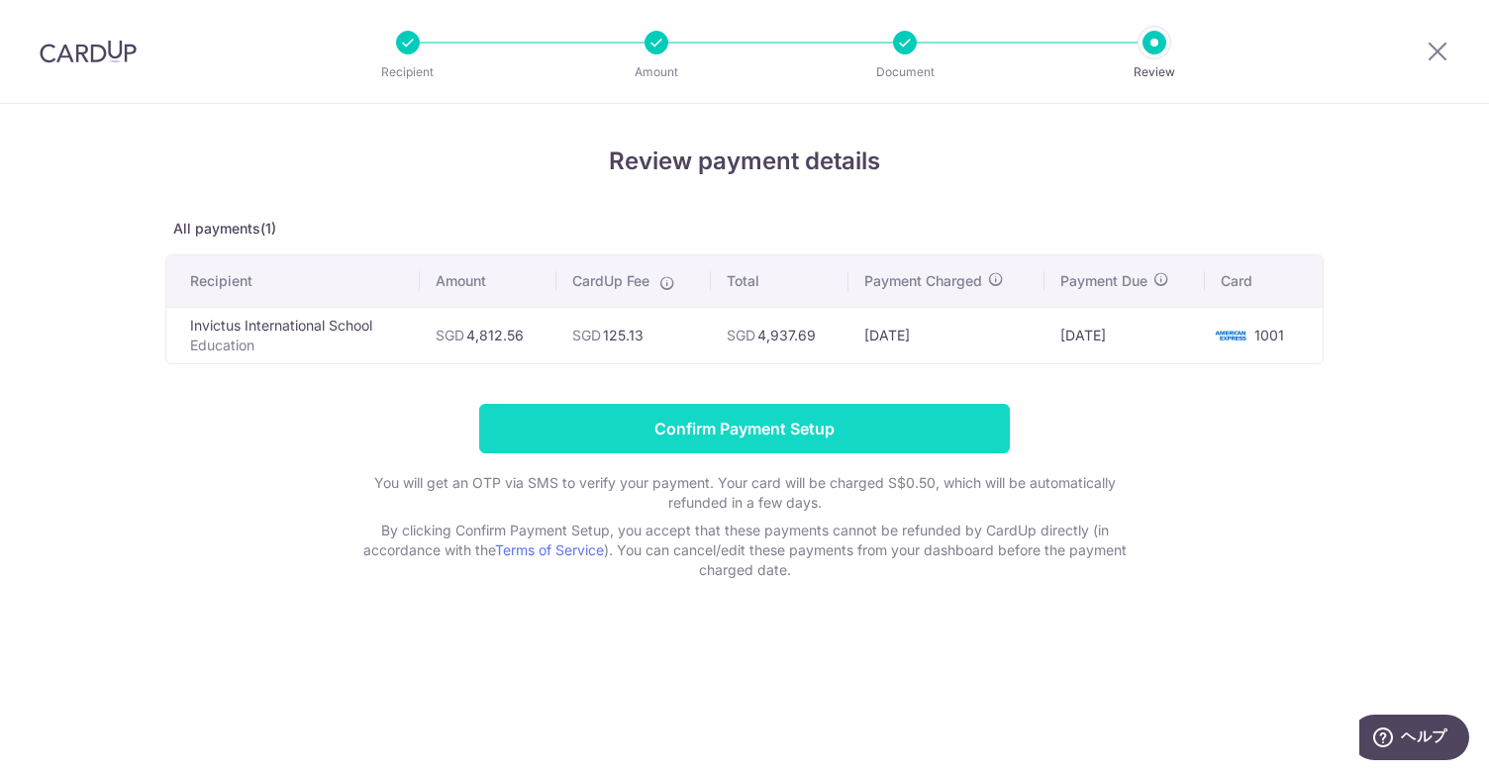
click at [950, 433] on input "Confirm Payment Setup" at bounding box center [744, 428] width 531 height 49
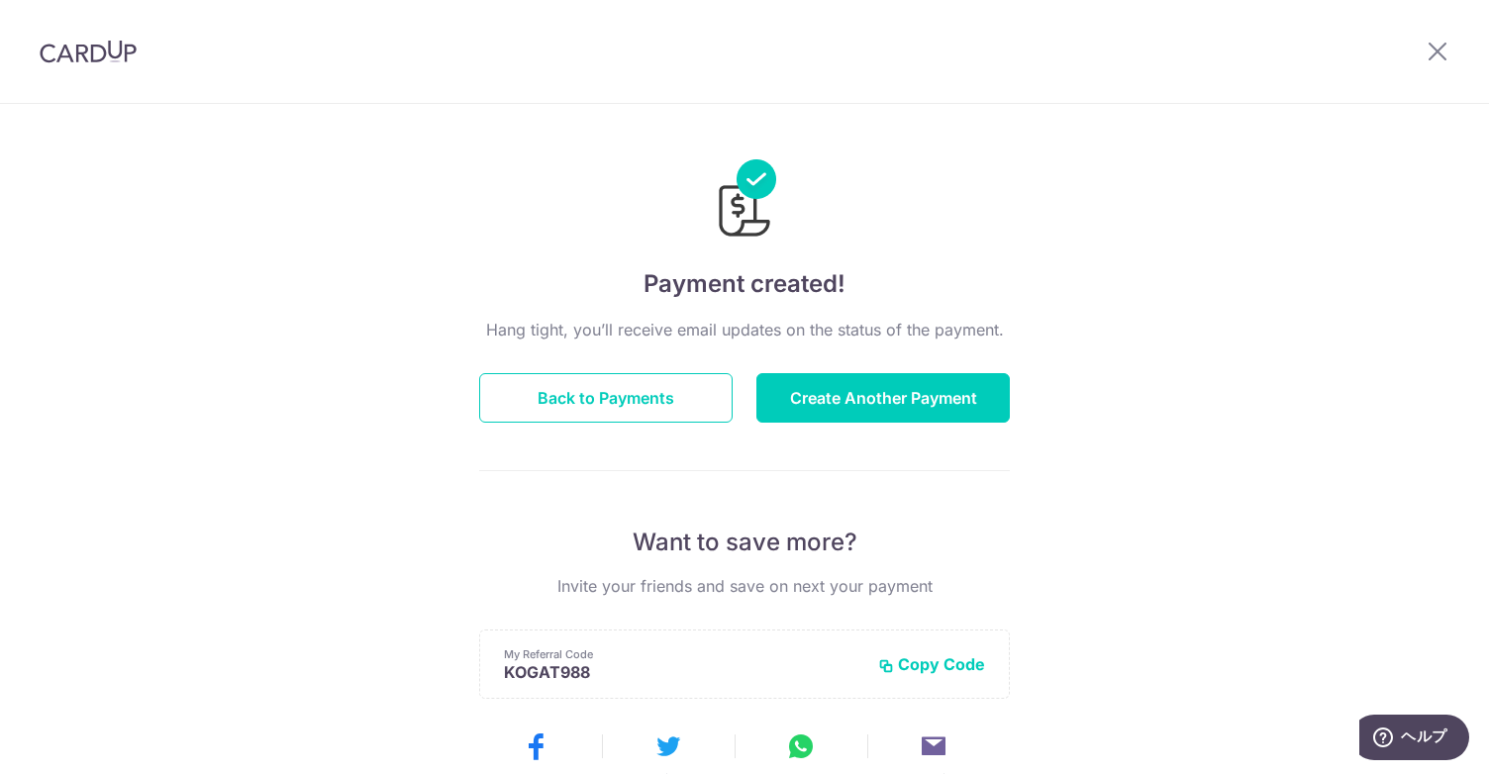
click at [80, 54] on img at bounding box center [88, 52] width 97 height 24
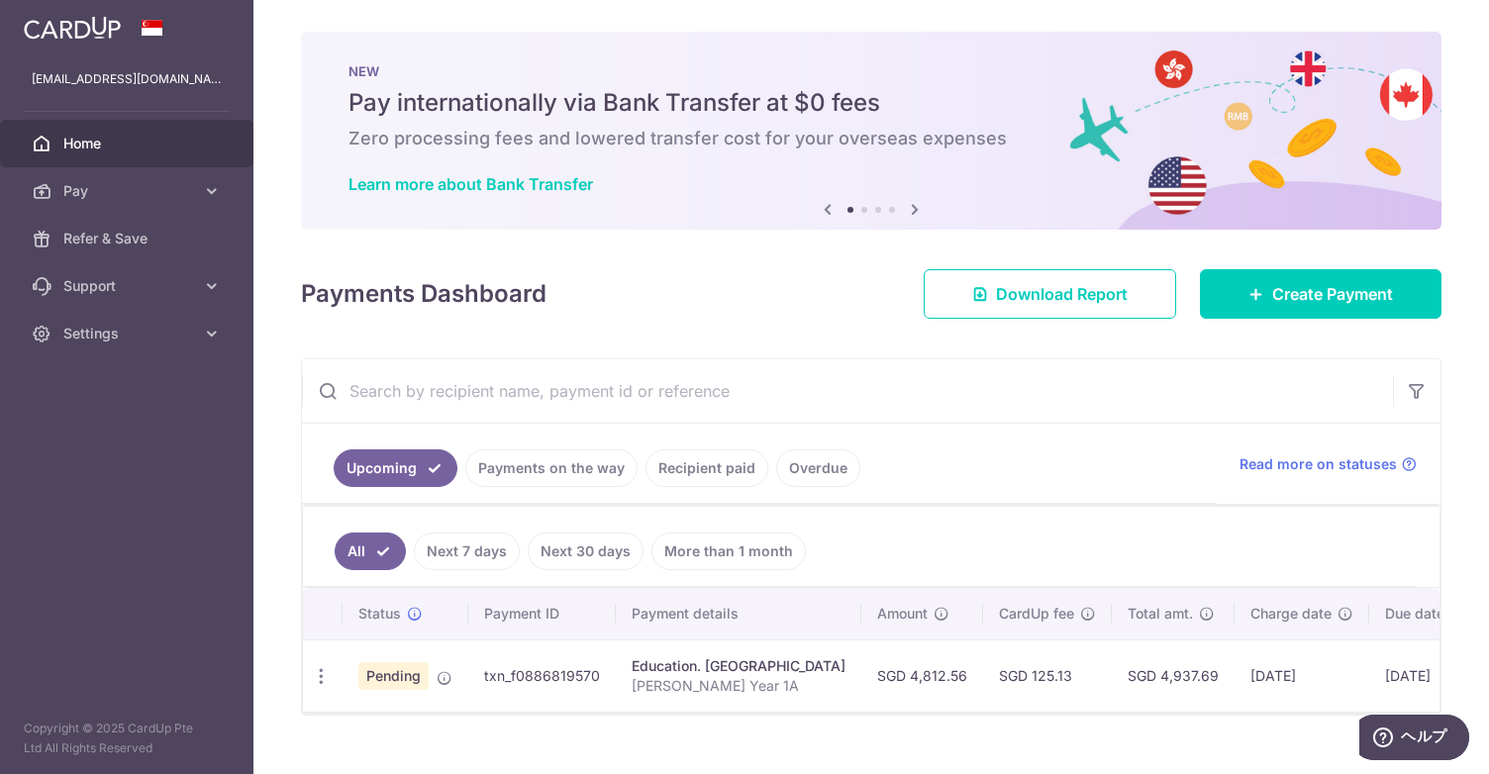
drag, startPoint x: 1164, startPoint y: 672, endPoint x: 1267, endPoint y: 682, distance: 103.4
click at [1234, 682] on td "SGD 4,937.69" at bounding box center [1173, 676] width 123 height 72
copy td "SGD 4,937.69"
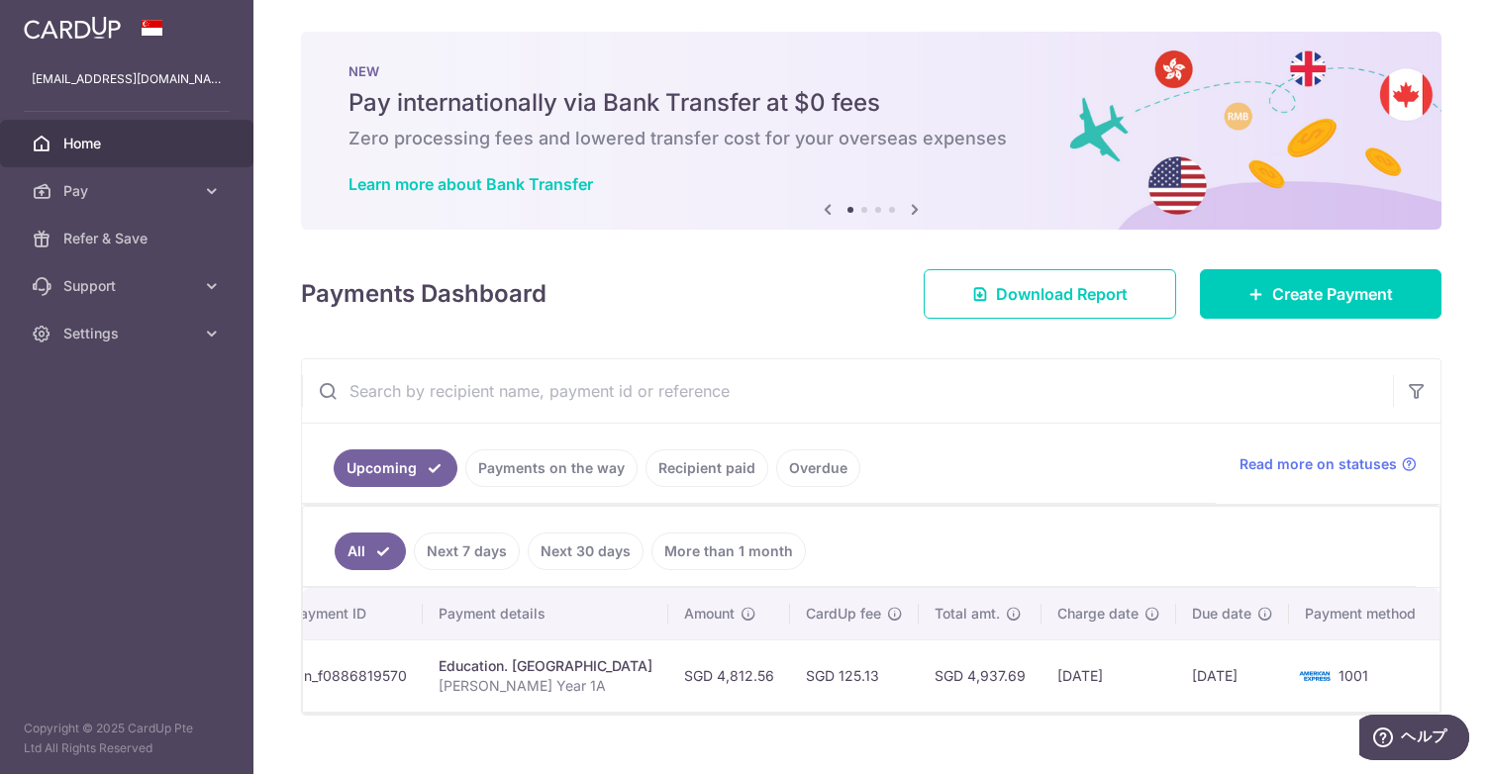
scroll to position [0, 238]
copy td "SGD 4,937.69"
drag, startPoint x: 831, startPoint y: 669, endPoint x: 885, endPoint y: 675, distance: 54.8
click at [885, 675] on td "SGD 125.13" at bounding box center [854, 676] width 129 height 72
copy td "125.13"
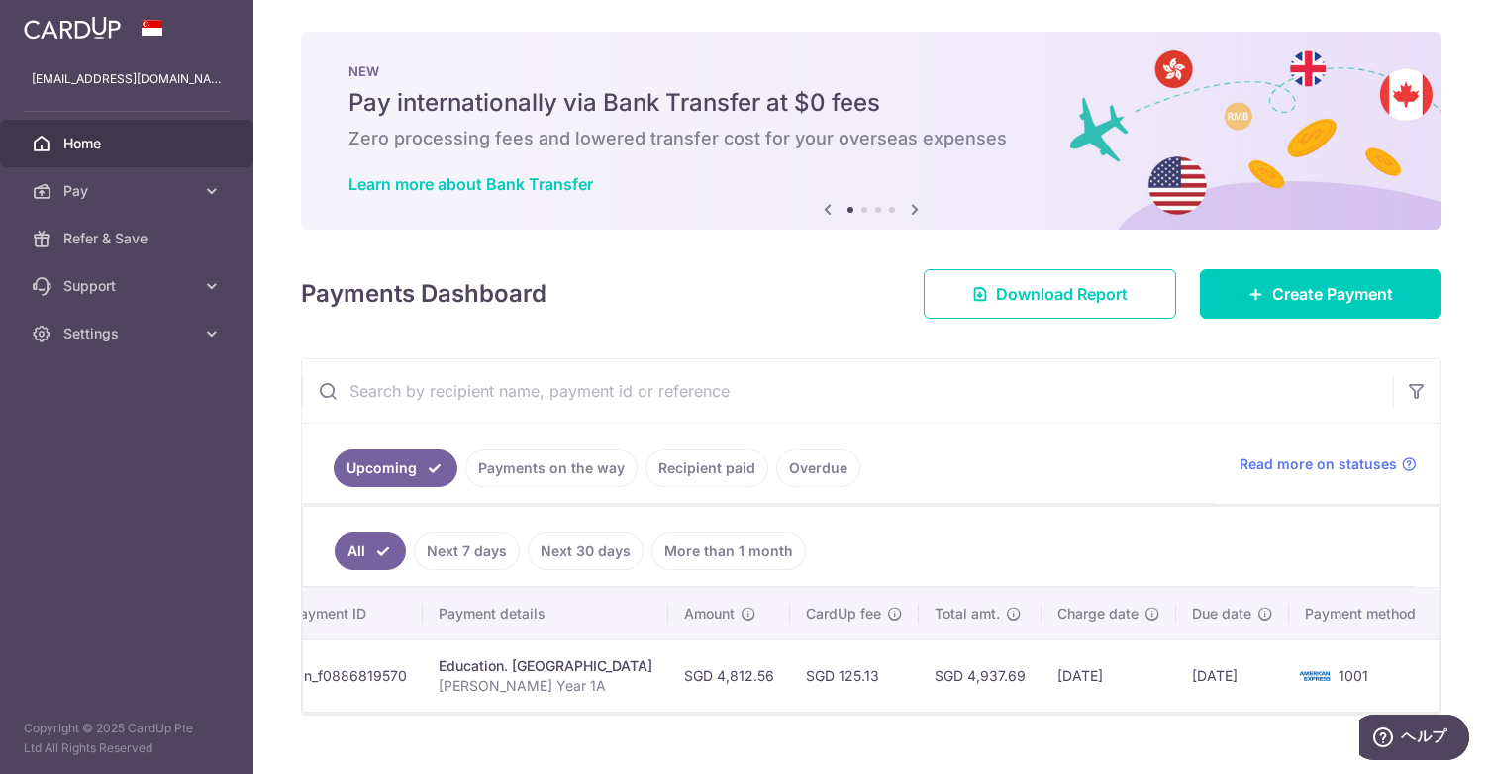
drag, startPoint x: 713, startPoint y: 666, endPoint x: 784, endPoint y: 686, distance: 74.0
click at [784, 686] on td "SGD 4,812.56" at bounding box center [729, 676] width 122 height 72
copy td "4,812.56"
